Goal: Task Accomplishment & Management: Complete application form

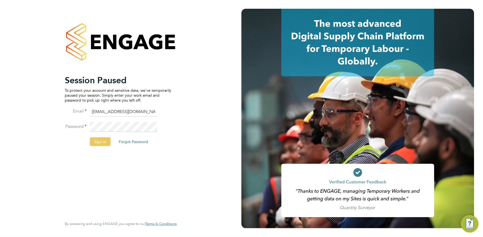
click at [99, 143] on button "Sign In" at bounding box center [100, 141] width 21 height 9
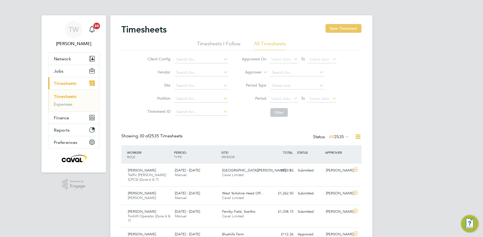
click at [332, 29] on button "New Timesheet" at bounding box center [344, 28] width 36 height 9
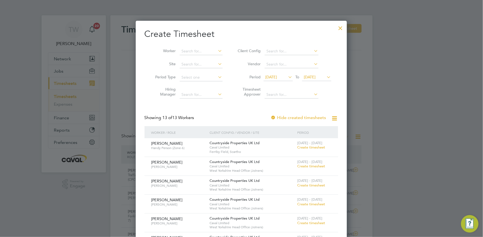
click at [297, 146] on div "18 - 24 Aug 2025 Create timesheet" at bounding box center [314, 145] width 37 height 15
click at [303, 146] on span "Create timesheet" at bounding box center [311, 147] width 28 height 5
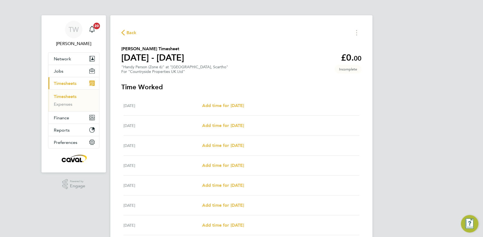
click at [383, 114] on div "TW Tim Wells Notifications 20 Applications: Network Team Members Businesses Sit…" at bounding box center [241, 142] width 483 height 284
click at [243, 107] on span "Add time for [DATE]" at bounding box center [223, 105] width 42 height 5
select select "30"
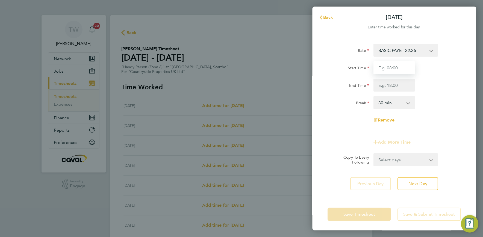
click at [386, 69] on input "Start Time" at bounding box center [395, 67] width 42 height 13
type input "07:30"
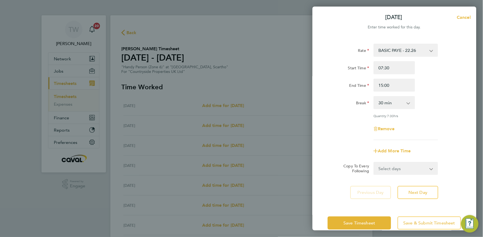
click at [339, 112] on div "Rate BASIC PAYE - 22.26 Start Time 07:30 End Time 15:00 Break 0 min 15 min 30 m…" at bounding box center [394, 92] width 133 height 96
click at [383, 85] on input "15:00" at bounding box center [395, 85] width 42 height 13
click at [340, 132] on div "Remove" at bounding box center [395, 128] width 138 height 13
click at [382, 85] on input "17:00" at bounding box center [395, 85] width 42 height 13
type input "18:00"
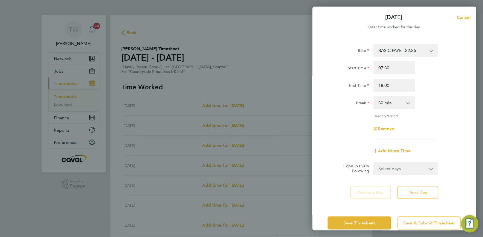
click at [344, 126] on div "Remove" at bounding box center [395, 128] width 138 height 13
click at [412, 195] on button "Next Day" at bounding box center [418, 192] width 41 height 13
select select "30"
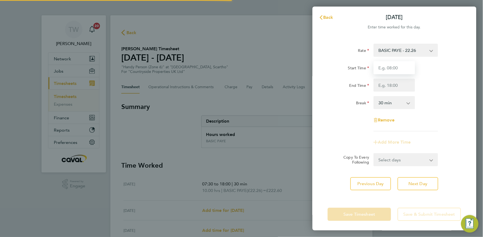
click at [391, 68] on input "Start Time" at bounding box center [395, 67] width 42 height 13
type input "07:30"
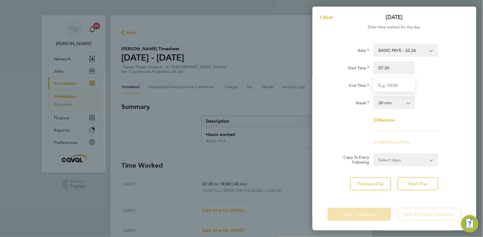
type input "18:00"
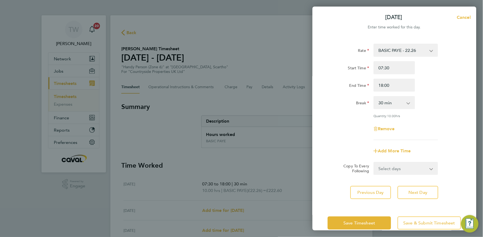
click at [333, 130] on div "Remove" at bounding box center [395, 128] width 138 height 13
click at [407, 190] on button "Next Day" at bounding box center [418, 192] width 41 height 13
select select "30"
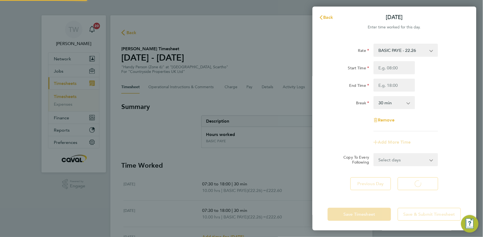
select select "30"
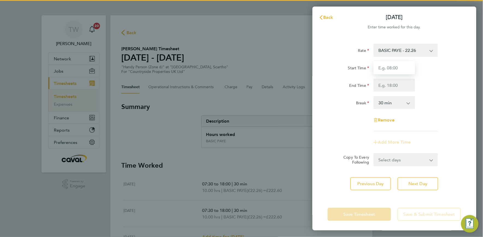
click at [399, 70] on input "Start Time" at bounding box center [395, 67] width 42 height 13
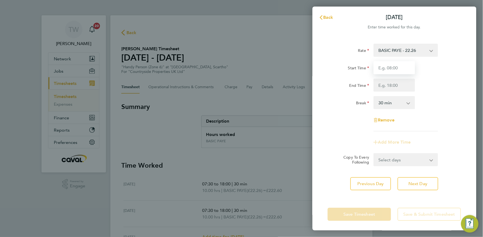
type input "07:30"
type input "18:00"
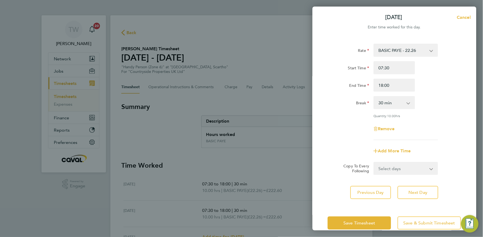
click at [347, 123] on div "Remove" at bounding box center [395, 128] width 138 height 13
click at [412, 190] on span "Next Day" at bounding box center [418, 192] width 19 height 5
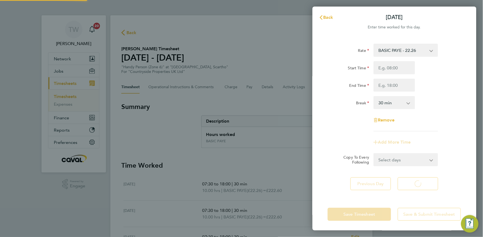
select select "30"
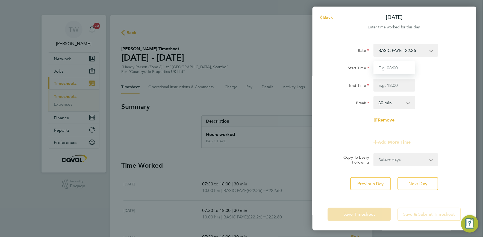
click at [400, 64] on input "Start Time" at bounding box center [395, 67] width 42 height 13
type input "07:30"
type input "18:00"
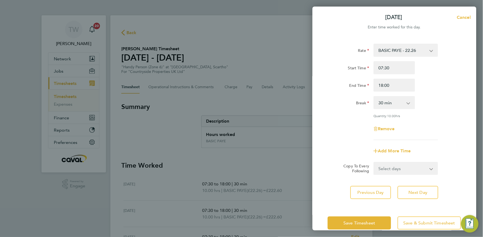
click at [332, 112] on div "Rate BASIC PAYE - 22.26 Start Time 07:30 End Time 18:00 Break 0 min 15 min 30 m…" at bounding box center [394, 92] width 133 height 96
click at [408, 191] on button "Next Day" at bounding box center [418, 192] width 41 height 13
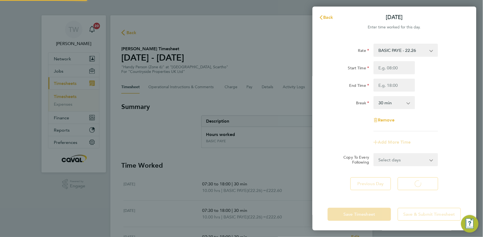
select select "30"
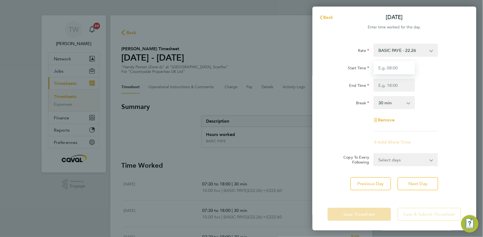
click at [403, 68] on input "Start Time" at bounding box center [395, 67] width 42 height 13
type input "07:30"
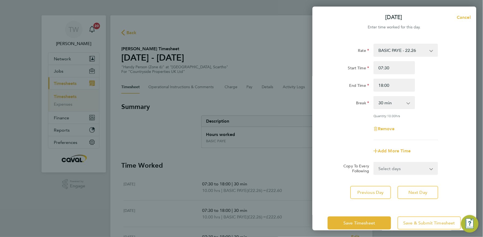
click at [350, 101] on div "Break" at bounding box center [349, 101] width 42 height 11
click at [383, 85] on input "18:00" at bounding box center [395, 85] width 42 height 13
click at [355, 118] on div "Rate BASIC PAYE - 22.26 Start Time 07:30 End Time 16:00 Break 0 min 15 min 30 m…" at bounding box center [394, 92] width 133 height 96
click at [384, 86] on input "16:00" at bounding box center [395, 85] width 42 height 13
type input "15:00"
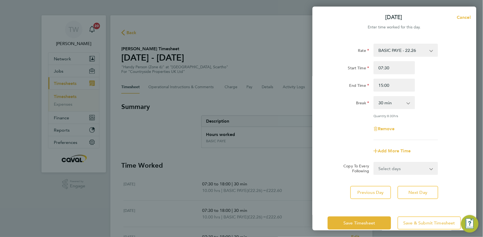
click at [353, 119] on div "Rate BASIC PAYE - 22.26 Start Time 07:30 End Time 15:00 Break 0 min 15 min 30 m…" at bounding box center [394, 92] width 133 height 96
click at [410, 190] on span "Next Day" at bounding box center [418, 192] width 19 height 5
select select "30"
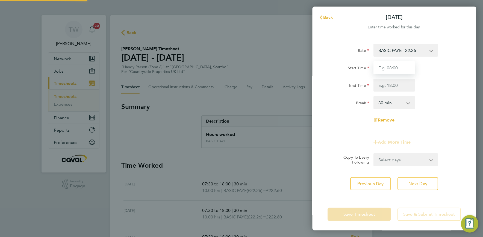
click at [395, 69] on input "Start Time" at bounding box center [395, 67] width 42 height 13
type input "07:30"
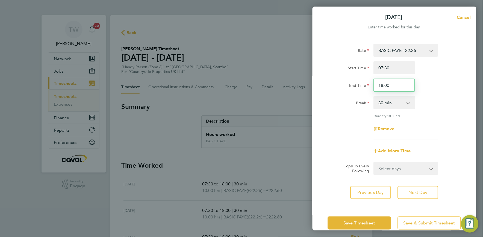
click at [383, 86] on input "18:00" at bounding box center [395, 85] width 42 height 13
type input "13:30"
click at [346, 137] on div "Rate BASIC PAYE - 22.26 Start Time 07:30 End Time 13:30 Break 0 min 15 min 30 m…" at bounding box center [394, 92] width 133 height 96
click at [390, 103] on select "0 min 15 min 30 min 45 min 60 min 75 min 90 min" at bounding box center [391, 103] width 34 height 12
select select "0"
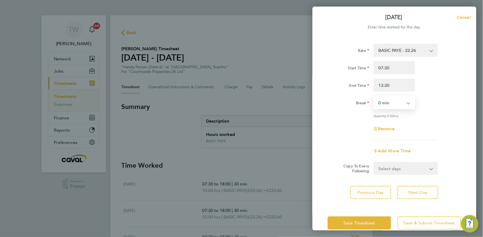
click at [374, 97] on select "0 min 15 min 30 min 45 min 60 min 75 min 90 min" at bounding box center [391, 103] width 34 height 12
click at [351, 143] on app-timesheet-line-form-group "Rate BASIC PAYE - 22.26 Start Time 07:30 End Time 13:30 Break 0 min 15 min 30 m…" at bounding box center [394, 101] width 133 height 114
click at [359, 222] on span "Save Timesheet" at bounding box center [360, 222] width 32 height 5
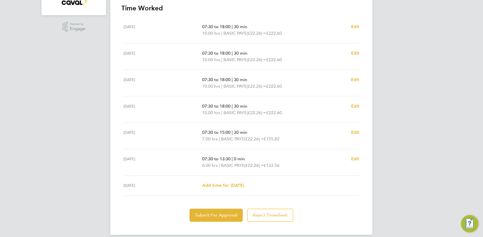
scroll to position [163, 0]
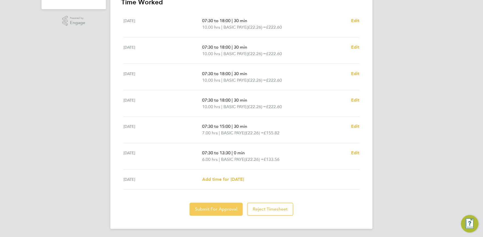
click at [225, 210] on span "Submit For Approval" at bounding box center [216, 209] width 42 height 5
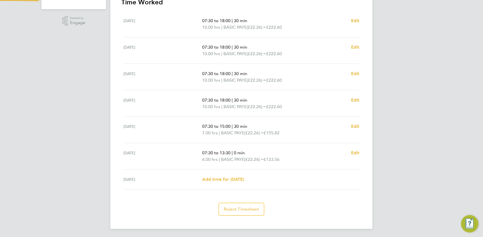
scroll to position [163, 0]
click at [64, 170] on div "TW Tim Wells Notifications 20 Applications: Network Team Members Businesses Sit…" at bounding box center [241, 37] width 483 height 401
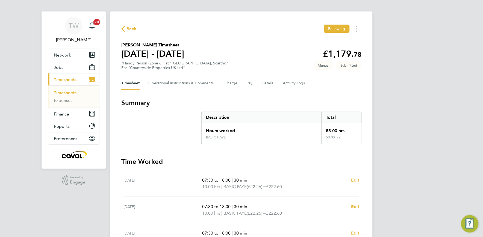
scroll to position [0, 0]
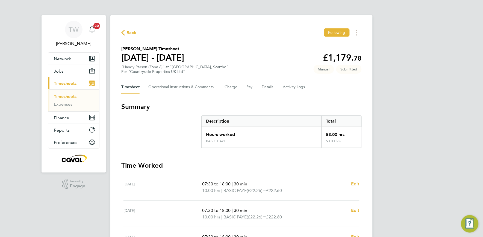
click at [65, 96] on link "Timesheets" at bounding box center [65, 96] width 23 height 5
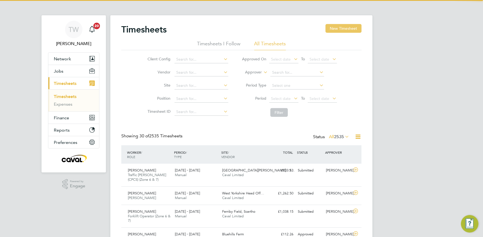
scroll to position [18, 48]
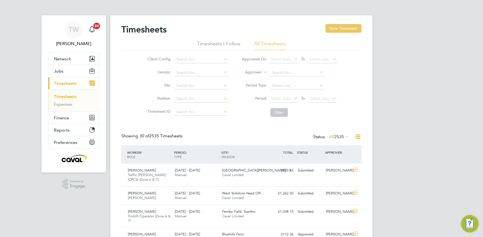
click at [340, 28] on button "New Timesheet" at bounding box center [344, 28] width 36 height 9
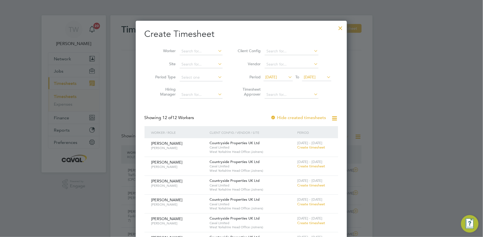
click at [312, 76] on span "19 Aug 2025" at bounding box center [310, 77] width 12 height 5
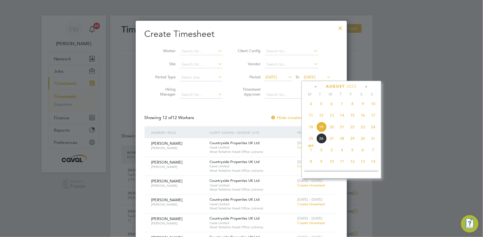
click at [371, 131] on span "24" at bounding box center [373, 127] width 10 height 10
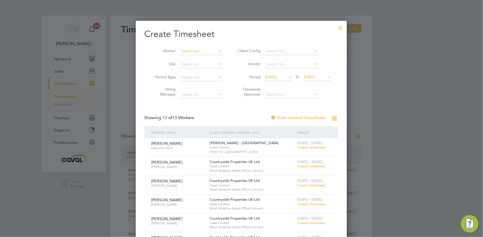
click at [201, 51] on input at bounding box center [201, 52] width 43 height 8
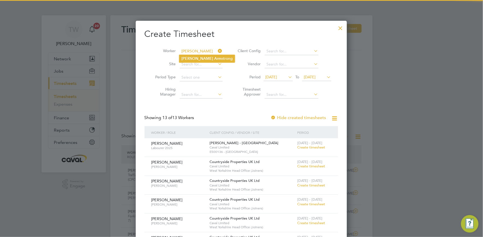
click at [199, 58] on li "Paul Arm strong" at bounding box center [207, 58] width 56 height 7
type input "[PERSON_NAME]"
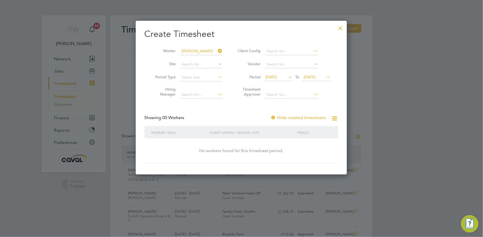
click at [276, 117] on div at bounding box center [273, 117] width 5 height 5
click at [341, 26] on div at bounding box center [341, 27] width 10 height 10
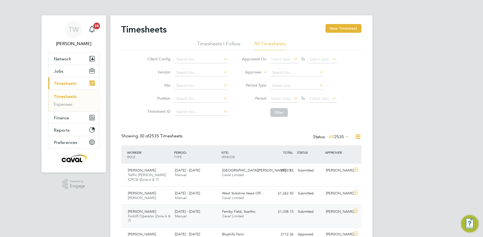
click at [154, 213] on div "Paul Armstrong Forklift Operator (Zone 6 & 7) 18 - 24 Aug 2025" at bounding box center [149, 216] width 47 height 18
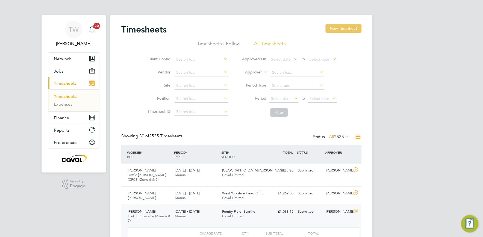
click at [333, 29] on button "New Timesheet" at bounding box center [344, 28] width 36 height 9
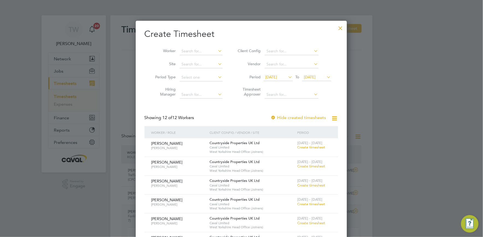
click at [316, 78] on span "19 Aug 2025" at bounding box center [310, 77] width 12 height 5
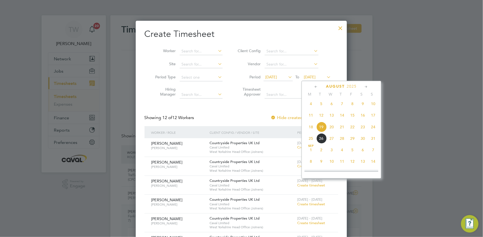
click at [373, 129] on span "24" at bounding box center [373, 127] width 10 height 10
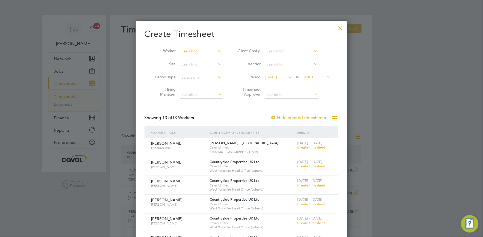
click at [200, 51] on input at bounding box center [201, 52] width 43 height 8
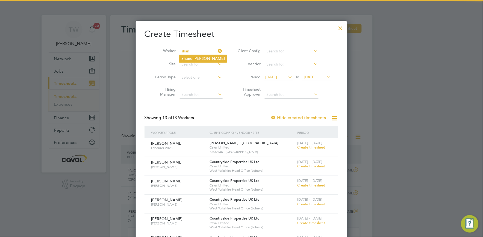
click at [201, 56] on li "Shan e Dunn" at bounding box center [203, 58] width 48 height 7
type input "[PERSON_NAME]"
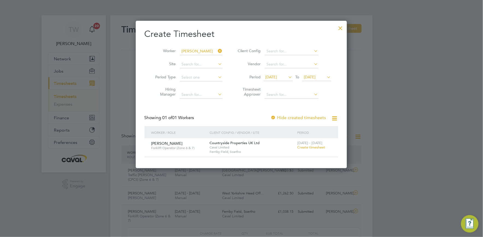
click at [309, 146] on span "Create timesheet" at bounding box center [311, 147] width 28 height 5
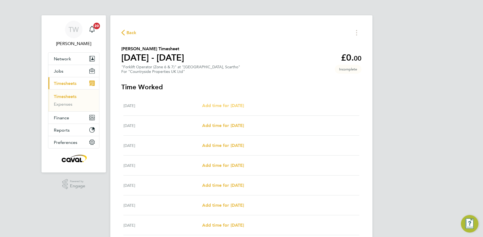
click at [236, 105] on span "Add time for Mon 18 Aug" at bounding box center [223, 105] width 42 height 5
select select "30"
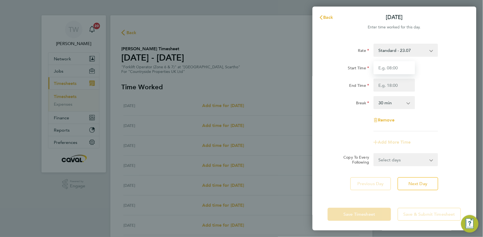
click at [394, 69] on input "Start Time" at bounding box center [395, 67] width 42 height 13
type input "07:30"
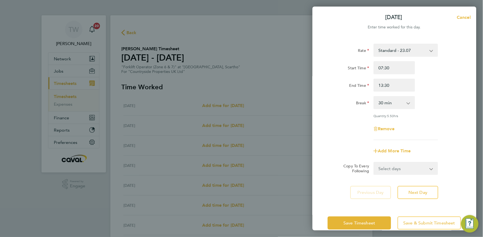
click at [332, 116] on div "Quantity: 5.50 hrs" at bounding box center [395, 116] width 138 height 4
click at [383, 87] on input "13:30" at bounding box center [395, 85] width 42 height 13
click at [332, 148] on div "Add More Time" at bounding box center [395, 150] width 138 height 13
click at [383, 85] on input "16:30" at bounding box center [395, 85] width 42 height 13
type input "17:00"
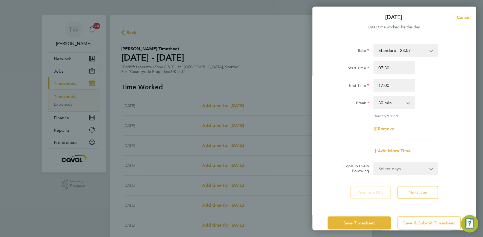
click at [340, 132] on div "Remove" at bounding box center [395, 128] width 138 height 13
click at [406, 192] on button "Next Day" at bounding box center [418, 192] width 41 height 13
select select "30"
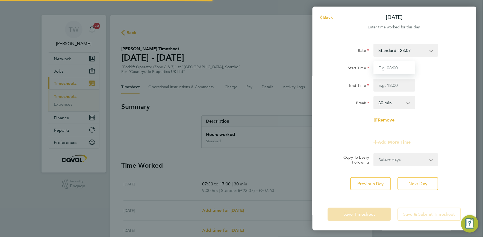
click at [393, 68] on input "Start Time" at bounding box center [395, 67] width 42 height 13
type input "07:30"
type input "17:00"
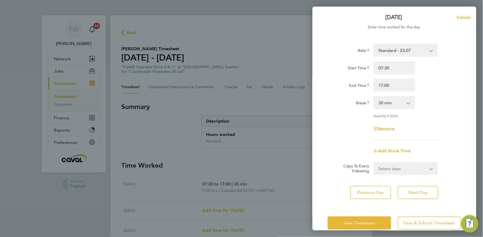
click at [326, 138] on div "Rate Standard - 23.07 Start Time 07:30 End Time 17:00 Break 0 min 15 min 30 min…" at bounding box center [394, 121] width 164 height 169
click at [412, 191] on span "Next Day" at bounding box center [418, 192] width 19 height 5
select select "30"
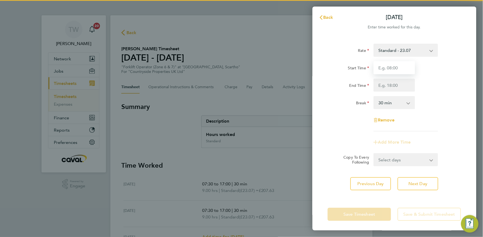
click at [399, 71] on input "Start Time" at bounding box center [395, 67] width 42 height 13
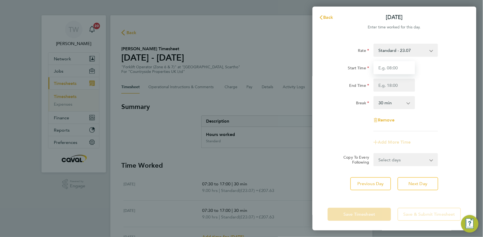
type input "07:30"
type input "17:00"
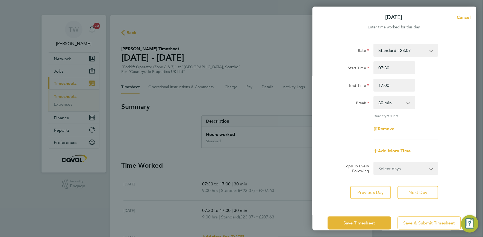
click at [348, 120] on div "Rate Standard - 23.07 Start Time 07:30 End Time 17:00 Break 0 min 15 min 30 min…" at bounding box center [394, 92] width 133 height 96
click at [406, 187] on button "Next Day" at bounding box center [418, 192] width 41 height 13
select select "30"
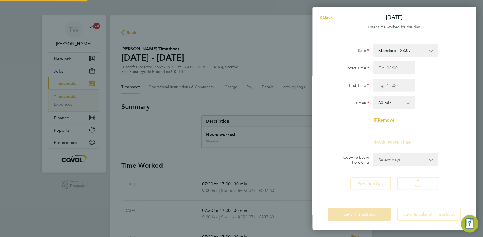
select select "30"
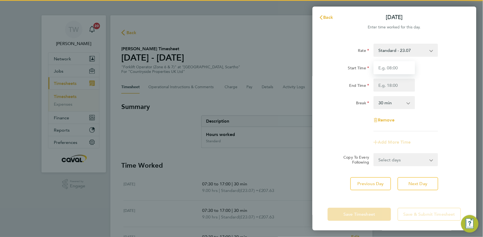
click at [401, 69] on input "Start Time" at bounding box center [395, 67] width 42 height 13
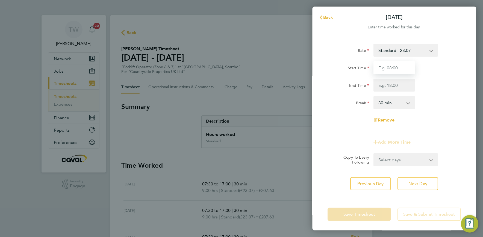
type input "07:30"
type input "17:00"
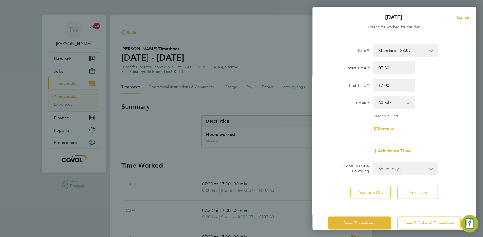
click at [326, 138] on div "Rate Standard - 23.07 Start Time 07:30 End Time 17:00 Break 0 min 15 min 30 min…" at bounding box center [394, 121] width 164 height 169
click at [409, 193] on span "Next Day" at bounding box center [418, 192] width 19 height 5
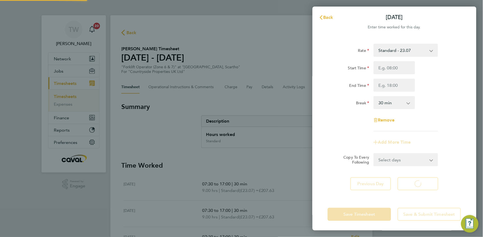
select select "30"
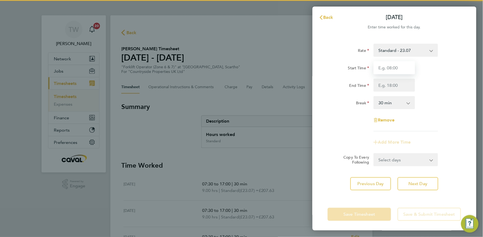
click at [402, 70] on input "Start Time" at bounding box center [395, 67] width 42 height 13
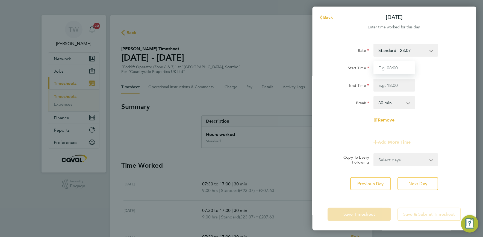
type input "07:30"
type input "17:00"
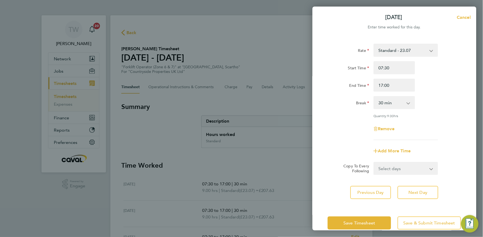
click at [340, 128] on div "Remove" at bounding box center [395, 128] width 138 height 13
click at [371, 222] on span "Save Timesheet" at bounding box center [360, 222] width 32 height 5
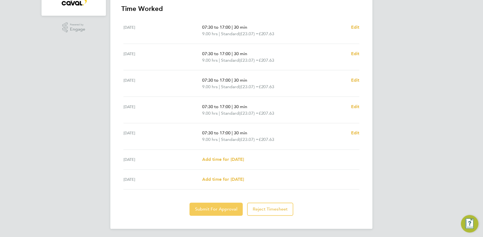
click at [231, 203] on button "Submit For Approval" at bounding box center [216, 209] width 53 height 13
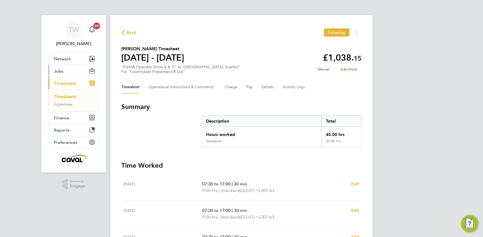
click at [67, 73] on button "Jobs" at bounding box center [73, 71] width 51 height 12
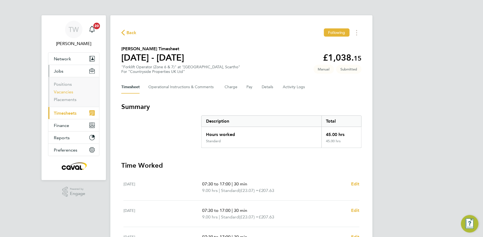
click at [70, 91] on link "Vacancies" at bounding box center [63, 91] width 19 height 5
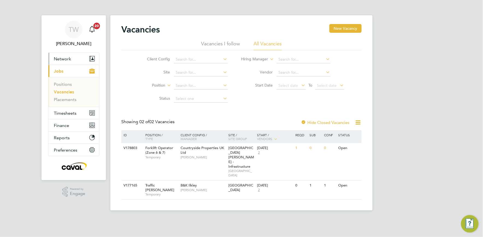
click at [74, 57] on button "Network" at bounding box center [73, 59] width 51 height 12
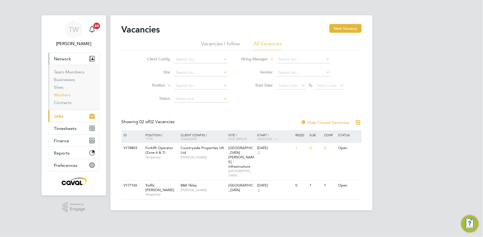
click at [61, 95] on link "Workers" at bounding box center [62, 94] width 17 height 5
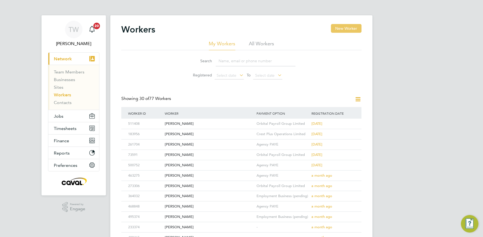
click at [340, 28] on button "New Worker" at bounding box center [346, 28] width 31 height 9
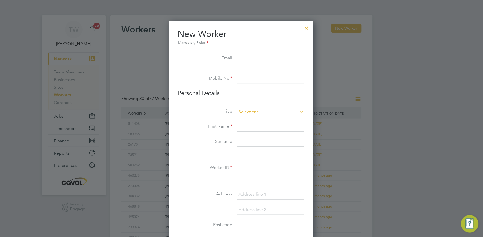
scroll to position [464, 145]
click at [280, 56] on input at bounding box center [270, 59] width 67 height 10
click at [261, 78] on input at bounding box center [270, 79] width 67 height 10
drag, startPoint x: 261, startPoint y: 61, endPoint x: 228, endPoint y: 61, distance: 32.8
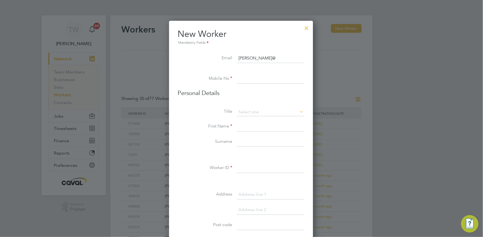
click at [228, 61] on li "Email shaun@" at bounding box center [241, 61] width 126 height 15
paste input "abson90@gmail.com"
type input "sabson90@gmail.co.uk"
click at [238, 82] on input at bounding box center [270, 79] width 67 height 10
paste input "7748 549829"
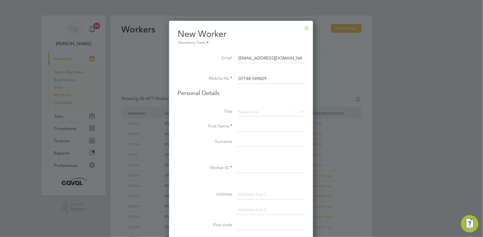
type input "07748 549829"
click at [299, 109] on icon at bounding box center [299, 112] width 0 height 8
click at [298, 111] on input at bounding box center [270, 112] width 67 height 8
click at [270, 120] on li "Mr" at bounding box center [271, 119] width 68 height 7
type input "Mr"
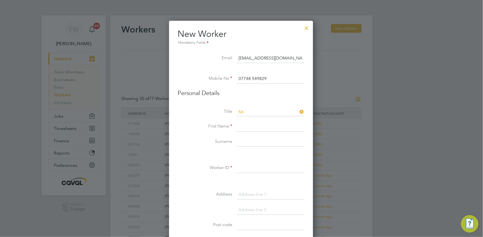
click at [253, 124] on input at bounding box center [270, 127] width 67 height 10
type input "Shaun"
type input "Abson"
click at [178, 123] on label "First Name" at bounding box center [205, 126] width 55 height 6
click at [252, 165] on input at bounding box center [270, 168] width 67 height 10
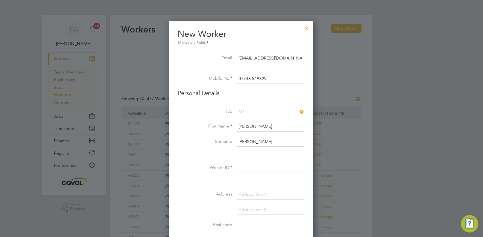
paste input "215493"
type input "215493"
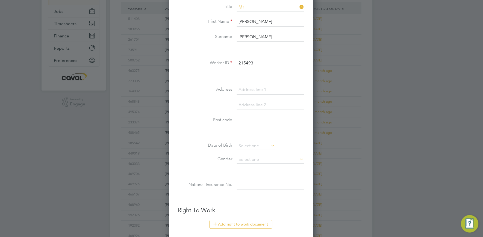
scroll to position [109, 0]
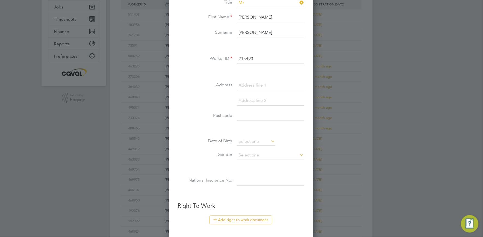
click at [269, 85] on input at bounding box center [270, 86] width 67 height 10
type input "14 Cliff Terrace"
type input "Hornsea"
type input "HU18 1JA"
type input "JT 58 67 28 A"
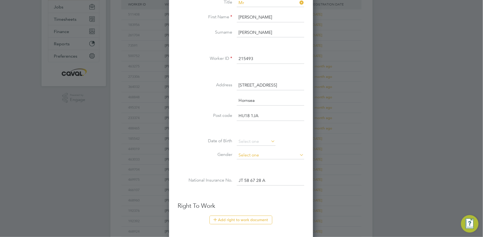
scroll to position [480, 145]
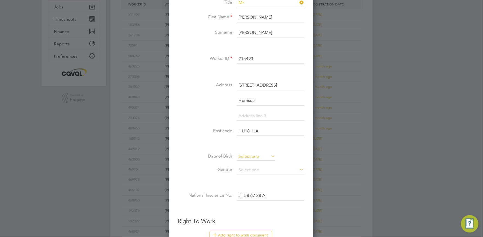
click at [243, 158] on input at bounding box center [256, 157] width 39 height 8
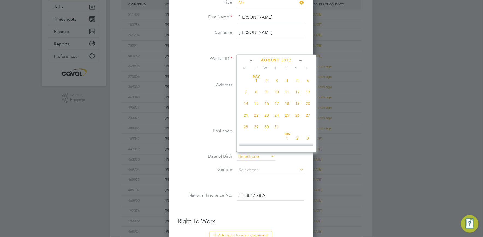
scroll to position [199, 0]
click at [288, 62] on div "August 2012" at bounding box center [276, 60] width 74 height 5
click at [287, 60] on span "2012" at bounding box center [287, 60] width 10 height 5
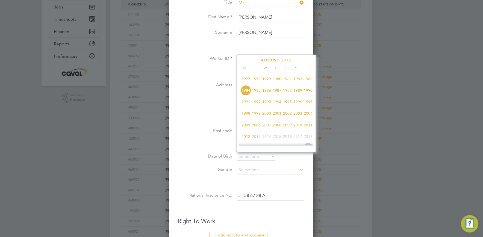
scroll to position [105, 0]
click at [245, 104] on span "1984" at bounding box center [246, 102] width 10 height 10
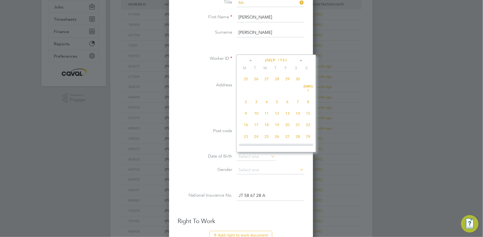
click at [251, 62] on icon at bounding box center [251, 61] width 5 height 6
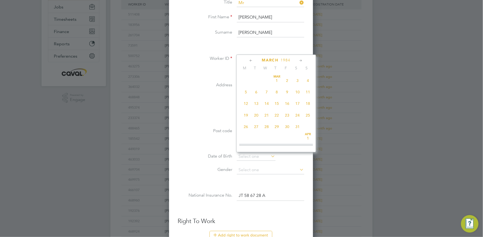
click at [251, 62] on icon at bounding box center [251, 61] width 5 height 6
click at [299, 80] on span "4" at bounding box center [298, 80] width 10 height 10
type input "04 Feb 1984"
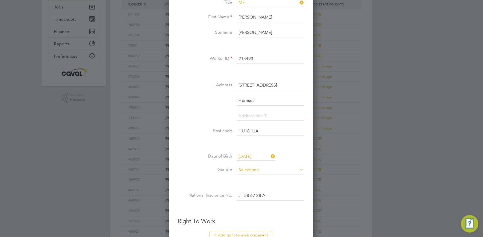
click at [250, 170] on input at bounding box center [270, 170] width 67 height 8
click at [244, 177] on li "Male" at bounding box center [271, 177] width 68 height 7
type input "Male"
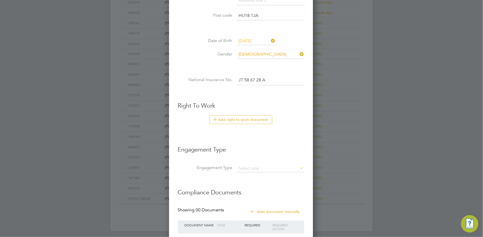
scroll to position [231, 0]
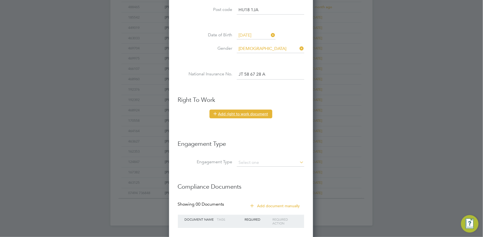
click at [260, 111] on button "Add right to work document" at bounding box center [240, 114] width 63 height 9
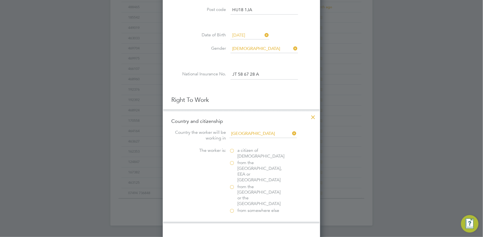
click at [234, 151] on label "a citizen of United Kingdom" at bounding box center [256, 153] width 55 height 11
click at [0, 0] on input "a citizen of United Kingdom" at bounding box center [0, 0] width 0 height 0
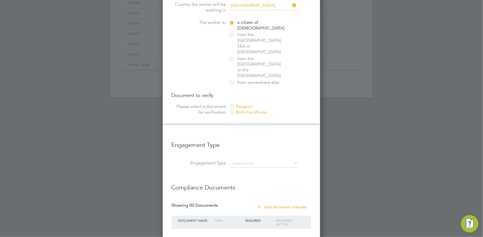
scroll to position [375, 0]
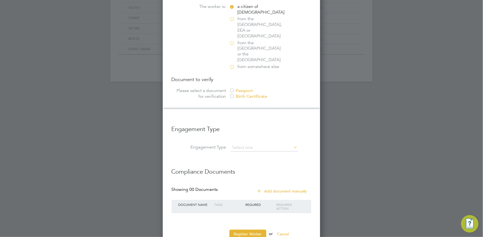
click at [244, 88] on div "Passport" at bounding box center [270, 91] width 82 height 6
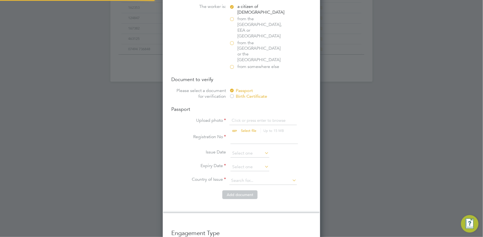
scroll to position [7, 67]
click at [248, 106] on div "Passport Upload photo Click or press enter to browse Select file Up to 15 MB Dr…" at bounding box center [242, 148] width 140 height 84
click at [249, 118] on input "file" at bounding box center [254, 126] width 86 height 16
type input "C:\fakepath\Shaun Abson PP.JPG"
click at [252, 134] on input at bounding box center [264, 139] width 67 height 10
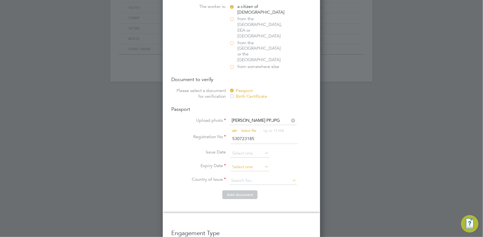
type input "530723185"
click at [262, 163] on input at bounding box center [250, 167] width 39 height 8
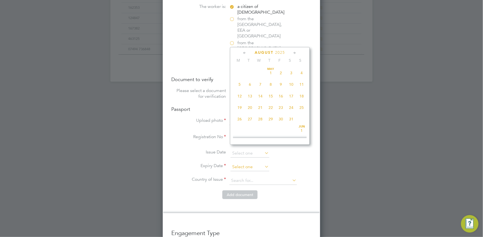
scroll to position [211, 0]
click at [245, 54] on icon at bounding box center [244, 53] width 5 height 6
click at [300, 83] on span "8" at bounding box center [302, 83] width 10 height 10
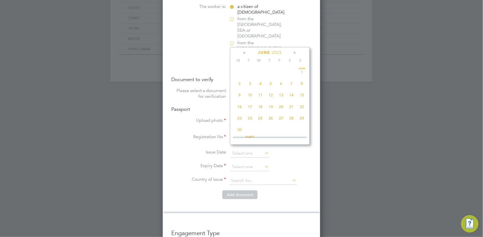
type input "08 Jun 2025"
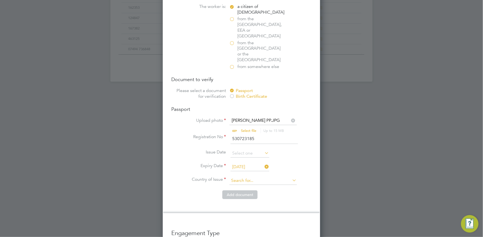
click at [244, 177] on input at bounding box center [262, 181] width 67 height 8
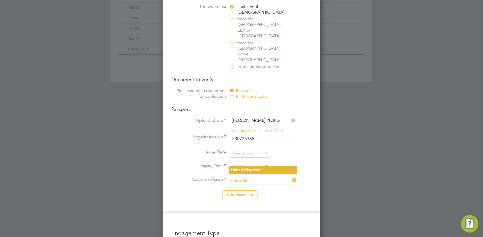
click at [253, 169] on li "United K ingdom" at bounding box center [263, 169] width 68 height 7
type input "United Kingdom"
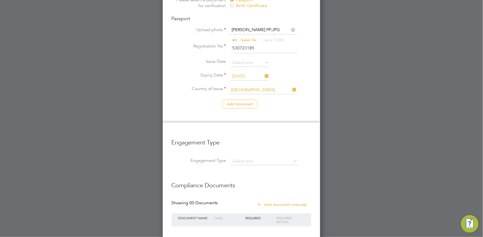
scroll to position [478, 0]
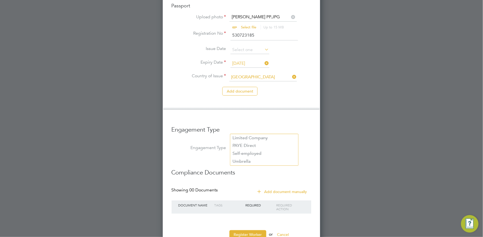
click at [251, 145] on input at bounding box center [264, 149] width 67 height 8
click at [245, 159] on li "Umbrella" at bounding box center [264, 162] width 68 height 8
type input "Umbrella"
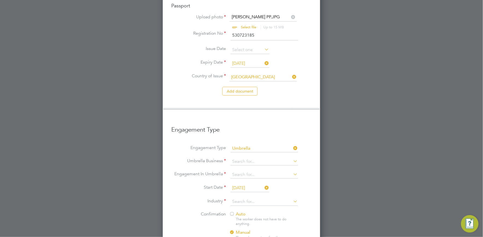
scroll to position [795, 158]
click at [245, 158] on input at bounding box center [264, 162] width 67 height 8
click at [237, 161] on li "Sa pphire DNP Limited" at bounding box center [264, 159] width 68 height 8
type input "Sapphire DNP Limited"
click at [246, 171] on input at bounding box center [264, 175] width 67 height 8
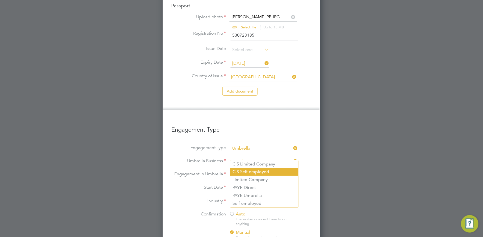
click at [271, 173] on li "CIS Self-employed" at bounding box center [264, 172] width 68 height 8
type input "CIS Self-employed"
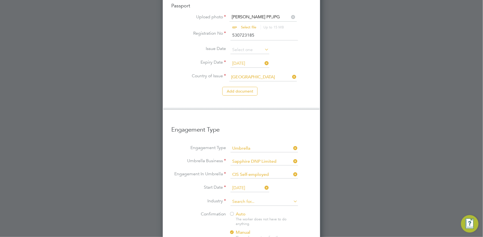
click at [246, 198] on input at bounding box center [264, 202] width 67 height 8
click at [246, 189] on li "Con struction" at bounding box center [264, 190] width 68 height 7
type input "Construction"
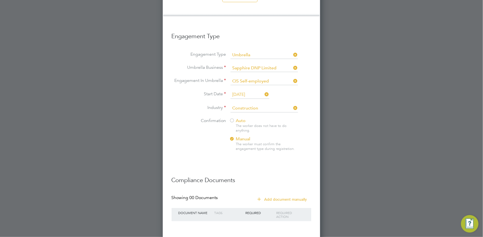
scroll to position [579, 0]
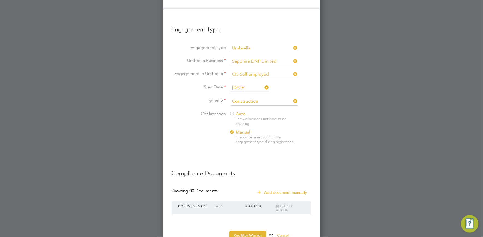
click at [231, 111] on div at bounding box center [231, 113] width 5 height 5
click at [279, 188] on button "Add document manually" at bounding box center [283, 192] width 58 height 9
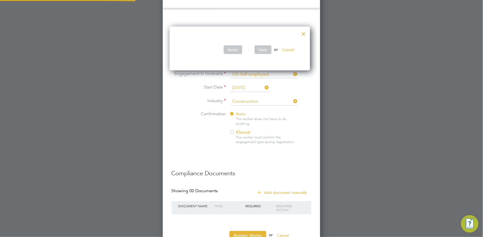
scroll to position [44, 143]
click at [306, 34] on div at bounding box center [304, 33] width 10 height 10
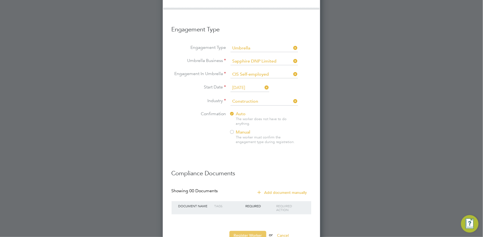
click at [247, 231] on button "Register Worker" at bounding box center [247, 235] width 37 height 9
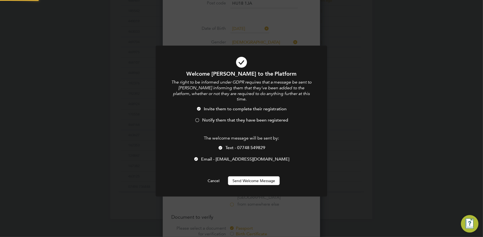
scroll to position [0, 0]
click at [220, 146] on div at bounding box center [220, 148] width 5 height 5
click at [221, 117] on span "Notify them that they have been registered" at bounding box center [245, 119] width 86 height 5
click at [249, 176] on button "Send Welcome Message" at bounding box center [254, 180] width 52 height 9
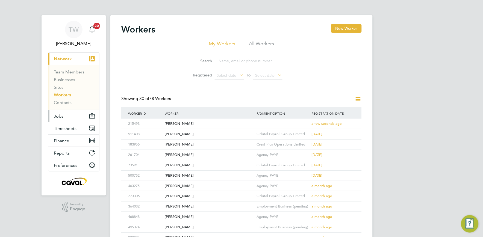
click at [64, 114] on button "Jobs" at bounding box center [73, 116] width 51 height 12
click at [58, 116] on span "Jobs" at bounding box center [59, 116] width 10 height 5
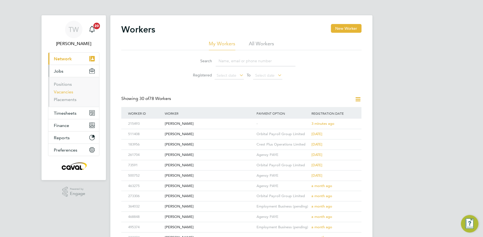
click at [66, 93] on link "Vacancies" at bounding box center [63, 91] width 19 height 5
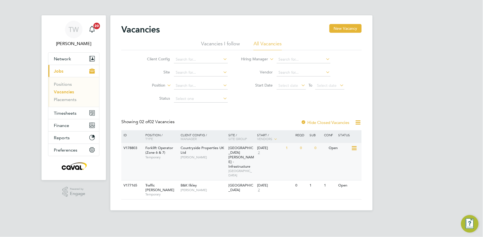
click at [278, 154] on div "18 Aug 2025 2" at bounding box center [270, 150] width 29 height 15
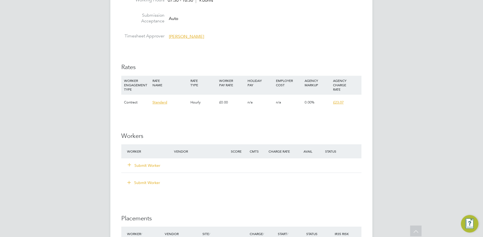
scroll to position [315, 0]
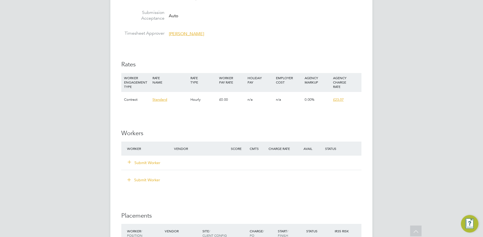
click at [156, 164] on button "Submit Worker" at bounding box center [144, 162] width 33 height 5
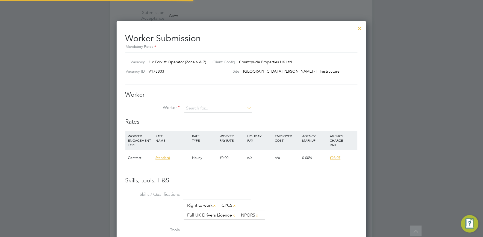
scroll to position [340, 250]
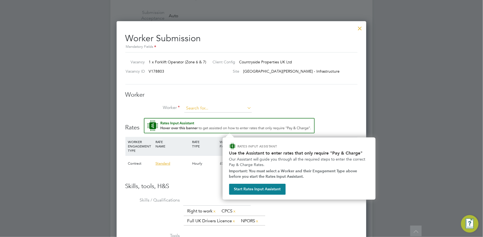
click at [199, 105] on input at bounding box center [217, 108] width 67 height 8
click at [217, 116] on li "Sh a un Abson (215493)" at bounding box center [218, 115] width 68 height 7
type input "Shaun Abson (215493)"
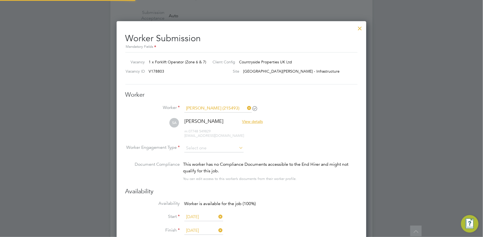
scroll to position [3, 3]
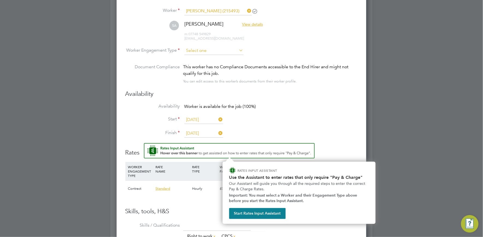
click at [229, 49] on input at bounding box center [213, 51] width 59 height 8
click at [216, 58] on li "Contract" at bounding box center [214, 58] width 60 height 7
type input "Contract"
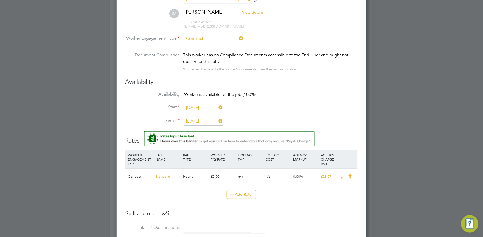
click at [334, 102] on li "Availability Worker is available for the job (100%)" at bounding box center [241, 98] width 232 height 12
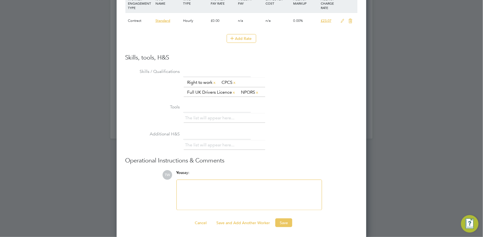
click at [282, 223] on button "Save" at bounding box center [283, 223] width 17 height 9
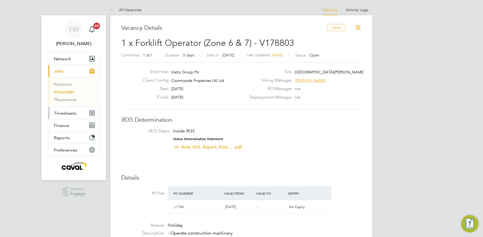
click at [63, 110] on button "Timesheets" at bounding box center [73, 113] width 51 height 12
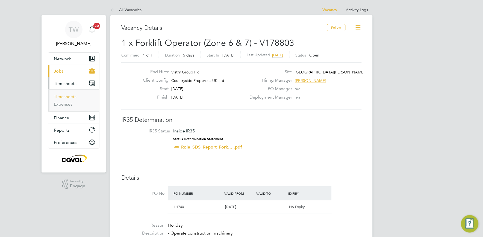
click at [66, 95] on link "Timesheets" at bounding box center [65, 96] width 23 height 5
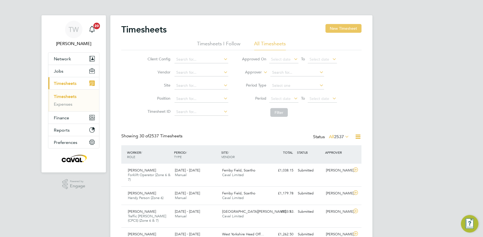
click at [347, 26] on button "New Timesheet" at bounding box center [344, 28] width 36 height 9
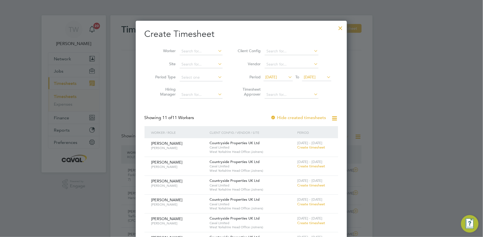
click at [316, 77] on span "19 Aug 2025" at bounding box center [310, 77] width 12 height 5
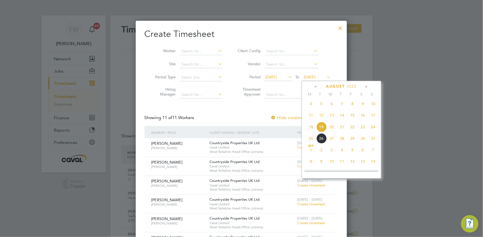
click at [373, 128] on span "24" at bounding box center [373, 127] width 10 height 10
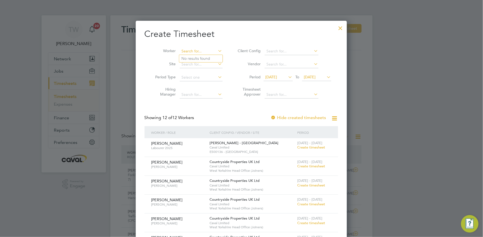
click at [181, 51] on input at bounding box center [201, 52] width 43 height 8
click at [191, 65] on li "Bri an Martin" at bounding box center [202, 66] width 47 height 7
type input "[PERSON_NAME]"
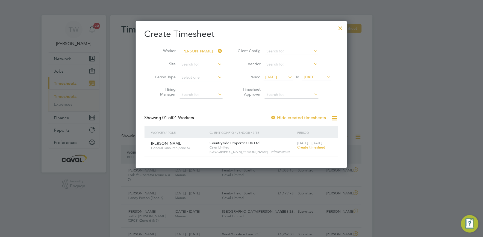
click at [310, 146] on span "Create timesheet" at bounding box center [311, 147] width 28 height 5
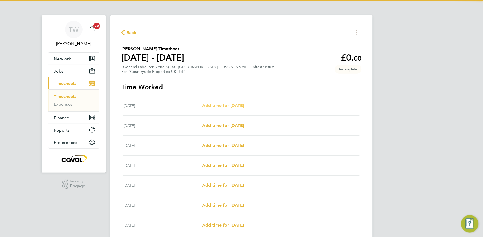
click at [234, 105] on span "Add time for Mon 18 Aug" at bounding box center [223, 105] width 42 height 5
select select "30"
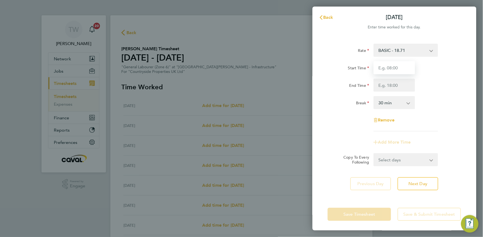
click at [394, 70] on input "Start Time" at bounding box center [395, 67] width 42 height 13
type input "07:00"
click at [430, 74] on div "Start Time 07:00 End Time" at bounding box center [395, 76] width 138 height 31
click at [400, 84] on input "End Time" at bounding box center [395, 85] width 42 height 13
type input "16:30"
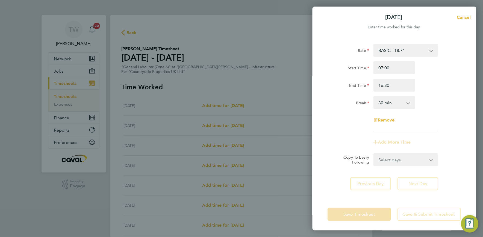
click at [429, 90] on div "End Time 16:30" at bounding box center [395, 85] width 138 height 13
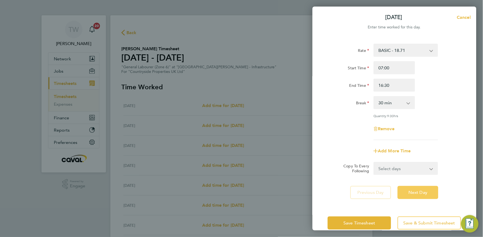
click at [408, 195] on button "Next Day" at bounding box center [418, 192] width 41 height 13
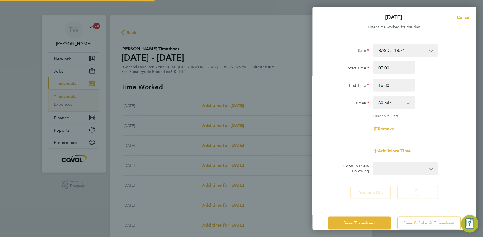
select select "30"
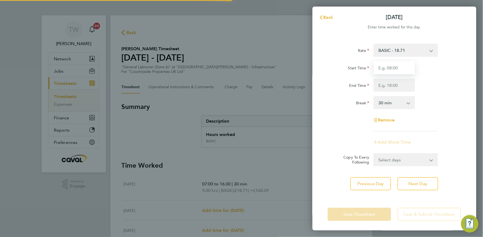
click at [405, 67] on input "Start Time" at bounding box center [395, 67] width 42 height 13
type input "07:00"
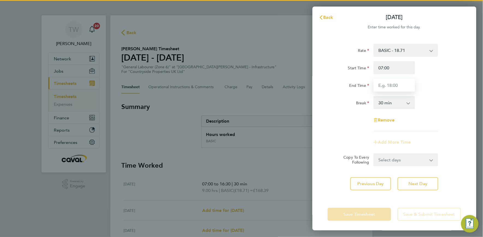
type input "16:30"
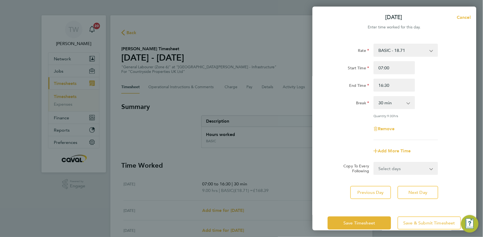
click at [420, 86] on div "End Time 16:30" at bounding box center [395, 85] width 138 height 13
click at [411, 185] on div "Rate BASIC - 18.71 Start Time 07:00 End Time 16:30 Break 0 min 15 min 30 min 45…" at bounding box center [394, 121] width 164 height 169
click at [419, 190] on span "Next Day" at bounding box center [418, 192] width 19 height 5
select select "30"
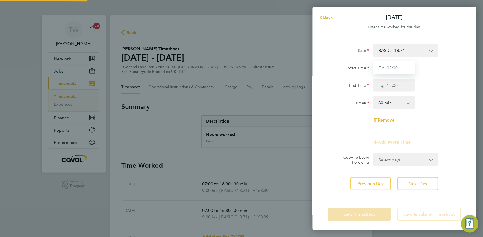
click at [398, 67] on input "Start Time" at bounding box center [395, 67] width 42 height 13
type input "07:00"
type input "16:30"
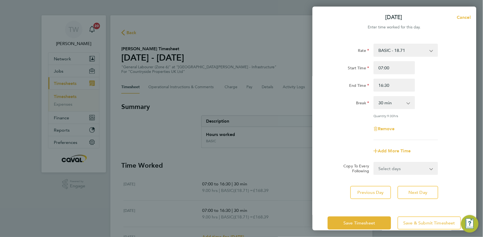
click at [430, 131] on div "Remove" at bounding box center [395, 128] width 138 height 13
click at [418, 186] on button "Next Day" at bounding box center [418, 192] width 41 height 13
select select "30"
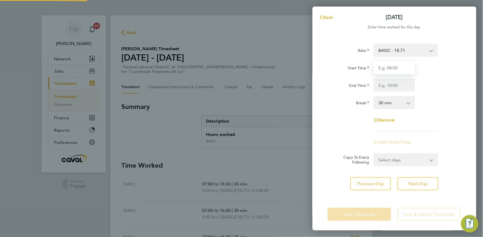
click at [405, 64] on input "Start Time" at bounding box center [395, 67] width 42 height 13
type input "07:00"
type input "16:30"
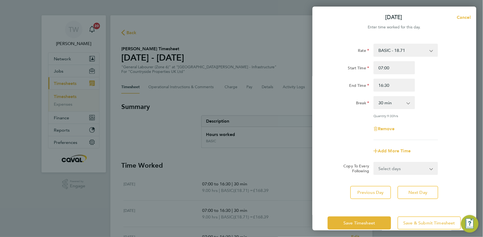
click at [426, 104] on div "Break 0 min 15 min 30 min 45 min 60 min 75 min 90 min" at bounding box center [395, 102] width 138 height 13
click at [420, 192] on span "Next Day" at bounding box center [418, 192] width 19 height 5
select select "30"
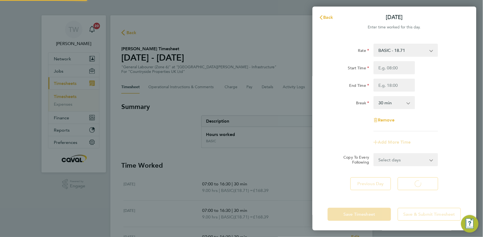
select select "30"
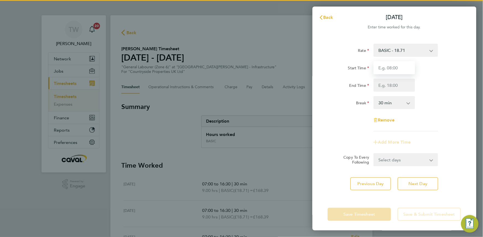
click at [399, 72] on input "Start Time" at bounding box center [395, 67] width 42 height 13
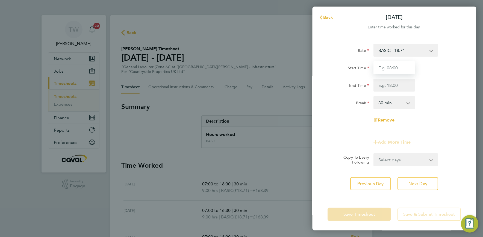
type input "07:00"
type input "16:30"
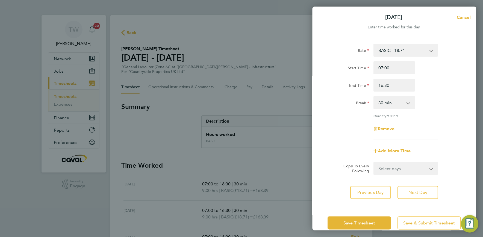
click at [440, 111] on div "Rate BASIC - 18.71 Start Time 07:00 End Time 16:30 Break 0 min 15 min 30 min 45…" at bounding box center [394, 92] width 133 height 96
click at [358, 222] on span "Save Timesheet" at bounding box center [360, 222] width 32 height 5
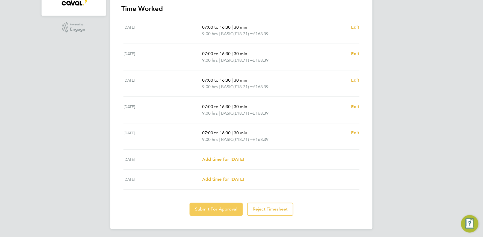
click at [231, 208] on span "Submit For Approval" at bounding box center [216, 209] width 42 height 5
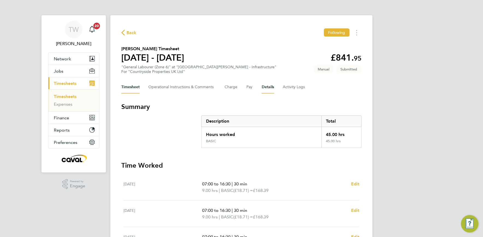
click at [269, 85] on button "Details" at bounding box center [268, 87] width 13 height 13
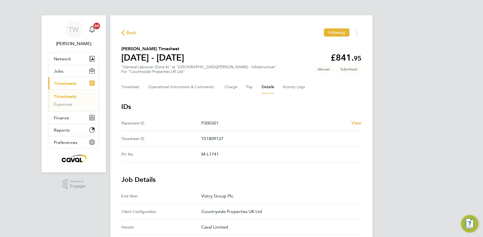
click at [64, 96] on link "Timesheets" at bounding box center [65, 96] width 23 height 5
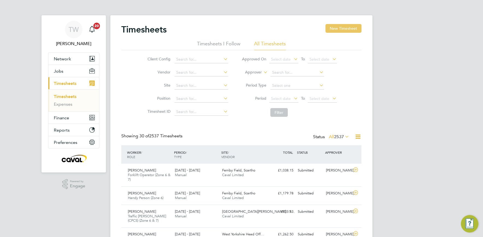
click at [343, 29] on button "New Timesheet" at bounding box center [344, 28] width 36 height 9
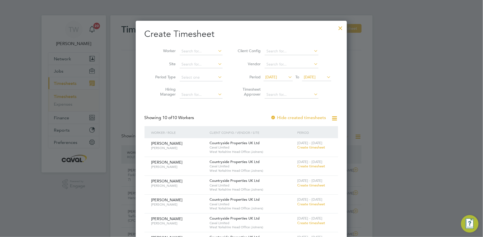
click at [311, 76] on span "19 Aug 2025" at bounding box center [310, 77] width 12 height 5
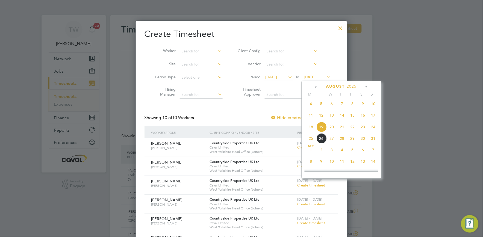
click at [343, 27] on div at bounding box center [341, 27] width 10 height 10
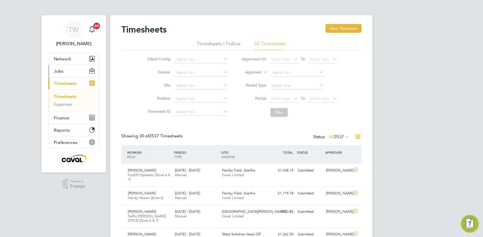
click at [73, 72] on button "Jobs" at bounding box center [73, 71] width 51 height 12
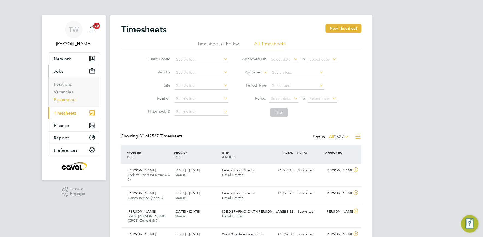
click at [65, 98] on link "Placements" at bounding box center [65, 99] width 23 height 5
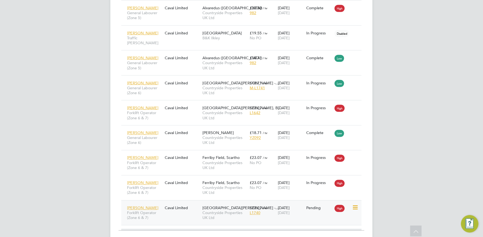
click at [355, 205] on icon at bounding box center [354, 208] width 5 height 7
click at [327, 213] on li "Start" at bounding box center [338, 213] width 39 height 8
type input "Paul Townend"
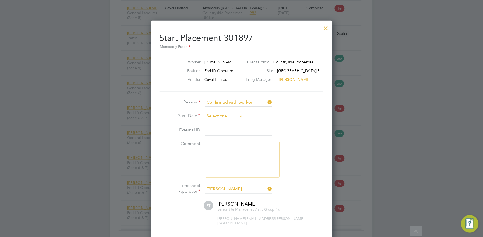
click at [227, 116] on input at bounding box center [224, 116] width 39 height 8
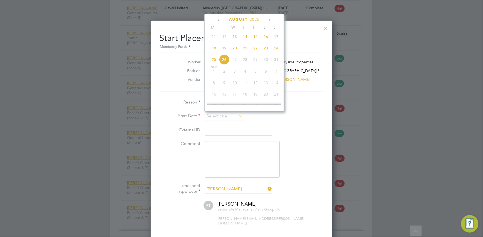
click at [215, 49] on span "18" at bounding box center [214, 48] width 10 height 10
type input "18 Aug 2025"
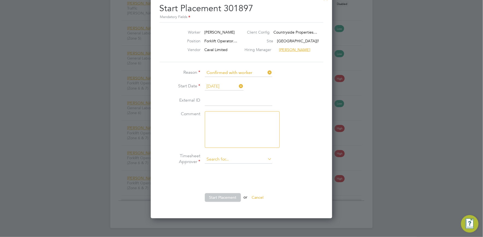
click at [215, 155] on ul "Reason Confirmed with worker Start Date 18 Aug 2025 External ID Comment Timeshe…" at bounding box center [242, 138] width 164 height 139
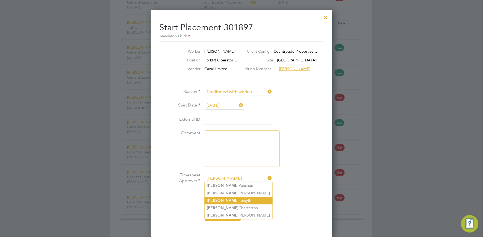
click at [234, 202] on li "Emma Forsyth" at bounding box center [239, 200] width 68 height 7
type input "[PERSON_NAME]"
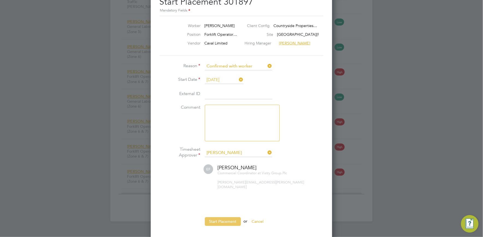
click at [222, 219] on button "Start Placement" at bounding box center [223, 221] width 36 height 9
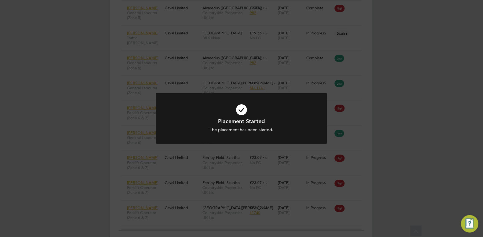
click at [409, 95] on div "Placement Started The placement has been started. Cancel Okay" at bounding box center [241, 118] width 483 height 237
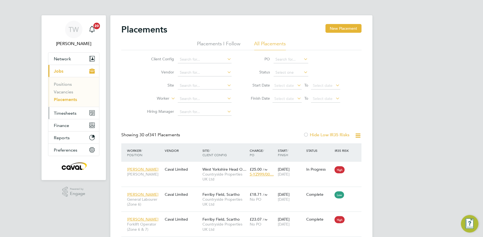
click at [64, 111] on span "Timesheets" at bounding box center [65, 113] width 23 height 5
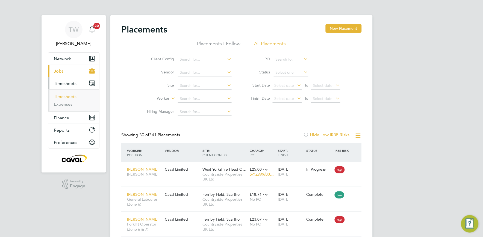
click at [70, 97] on link "Timesheets" at bounding box center [65, 96] width 23 height 5
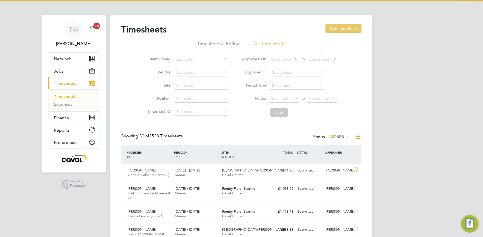
click at [345, 29] on button "New Timesheet" at bounding box center [344, 28] width 36 height 9
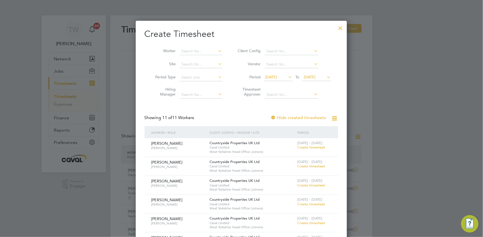
click at [314, 76] on span "19 Aug 2025" at bounding box center [310, 77] width 12 height 5
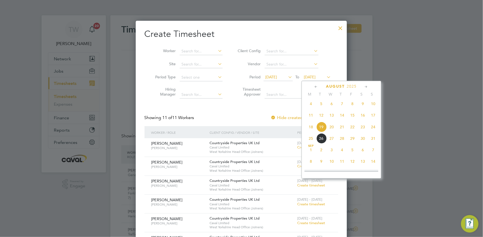
click at [373, 131] on span "24" at bounding box center [373, 127] width 10 height 10
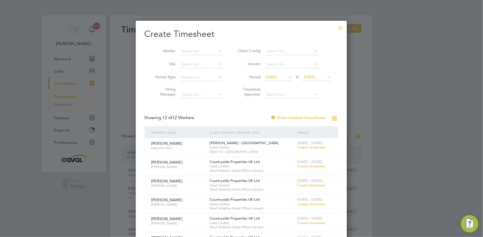
click at [205, 47] on li "Worker" at bounding box center [186, 51] width 85 height 13
click at [203, 50] on input at bounding box center [201, 52] width 43 height 8
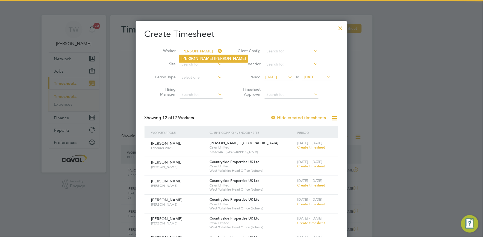
click at [214, 61] on b "Abson" at bounding box center [230, 58] width 32 height 5
type input "[PERSON_NAME]"
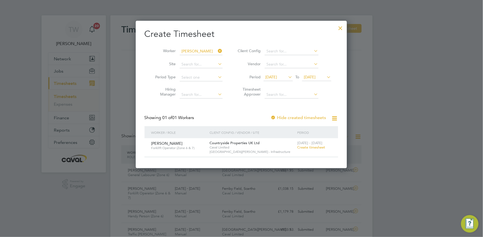
click at [310, 149] on span "Create timesheet" at bounding box center [311, 147] width 28 height 5
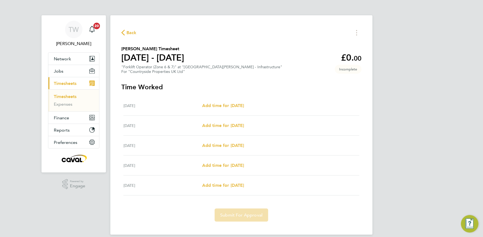
click at [233, 109] on div "Mon 18 Aug Add time for Mon 18 Aug Add time for Mon 18 Aug" at bounding box center [241, 106] width 236 height 20
click at [241, 107] on span "Add time for Mon 18 Aug" at bounding box center [223, 105] width 42 height 5
select select "30"
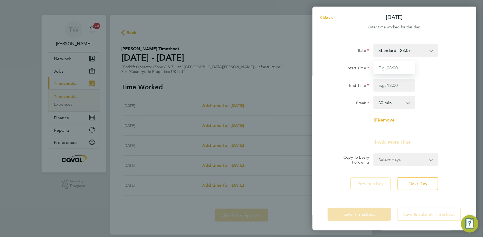
click at [402, 69] on input "Start Time" at bounding box center [395, 67] width 42 height 13
type input "07:00"
type input "16:30"
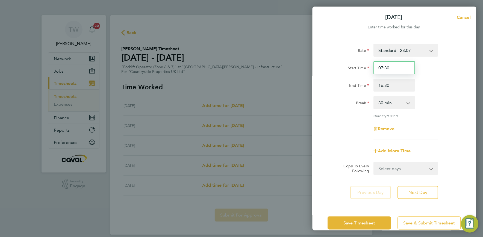
type input "07:30"
click at [450, 99] on div "Break 0 min 15 min 30 min 45 min 60 min 75 min 90 min" at bounding box center [395, 102] width 138 height 13
drag, startPoint x: 391, startPoint y: 86, endPoint x: 381, endPoint y: 86, distance: 9.8
click at [381, 86] on input "16:30" at bounding box center [395, 85] width 42 height 13
type input "17:00"
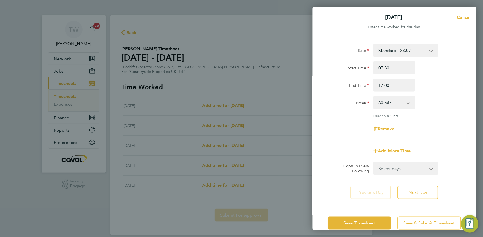
click at [438, 77] on div "Start Time 07:30 End Time 17:00" at bounding box center [395, 76] width 138 height 31
click at [417, 188] on button "Next Day" at bounding box center [418, 192] width 41 height 13
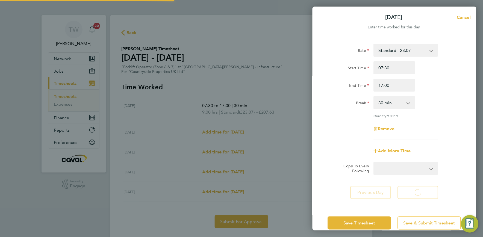
select select "30"
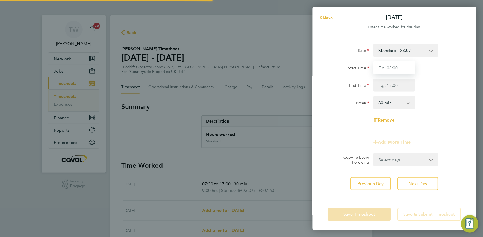
click at [399, 71] on input "Start Time" at bounding box center [395, 67] width 42 height 13
type input "07:30"
type input "17:00"
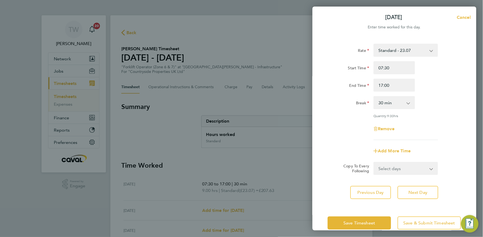
click at [434, 88] on div "End Time 17:00" at bounding box center [395, 85] width 138 height 13
click at [417, 190] on span "Next Day" at bounding box center [418, 192] width 19 height 5
select select "30"
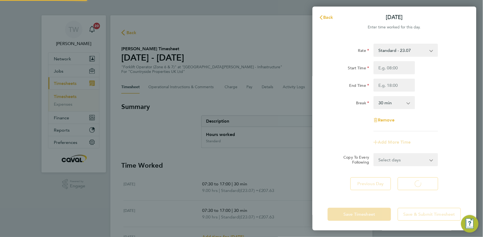
select select "30"
click at [396, 64] on input "Start Time" at bounding box center [395, 67] width 42 height 13
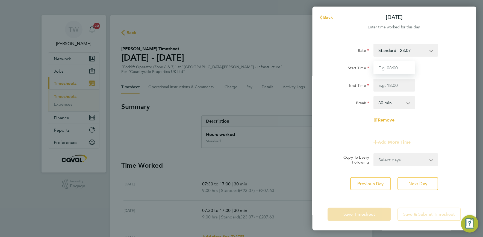
type input "07:30"
type input "17:00"
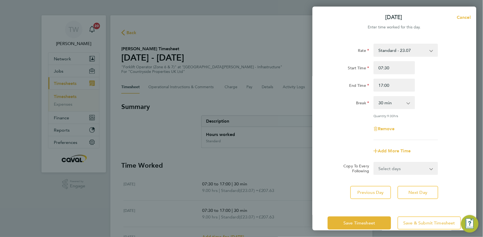
click at [445, 108] on div "Break 0 min 15 min 30 min 45 min 60 min 75 min 90 min" at bounding box center [395, 102] width 138 height 13
click at [422, 190] on span "Next Day" at bounding box center [418, 192] width 19 height 5
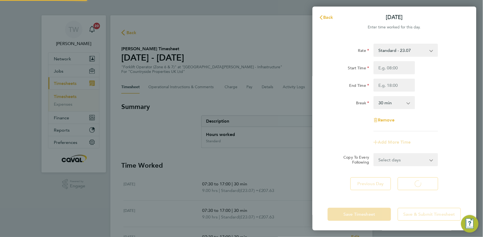
select select "30"
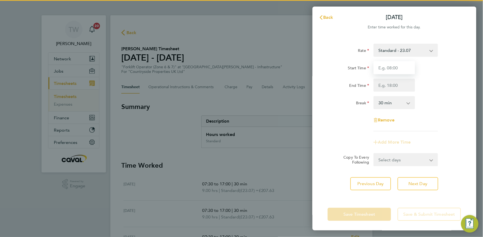
click at [397, 68] on input "Start Time" at bounding box center [395, 67] width 42 height 13
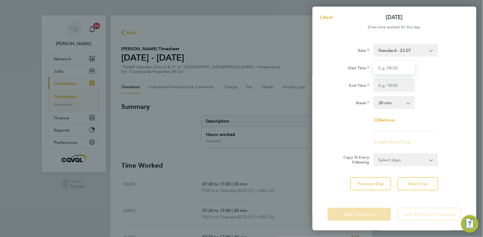
type input "07:30"
type input "17:00"
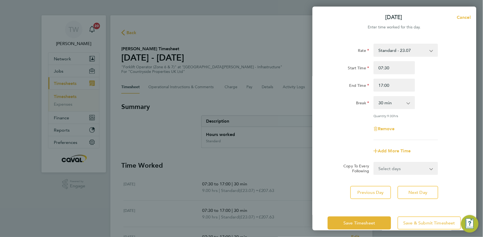
click at [433, 88] on div "End Time 17:00" at bounding box center [395, 85] width 138 height 13
click at [409, 192] on span "Next Day" at bounding box center [418, 192] width 19 height 5
select select "30"
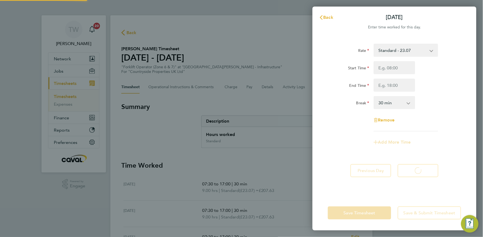
select select "30"
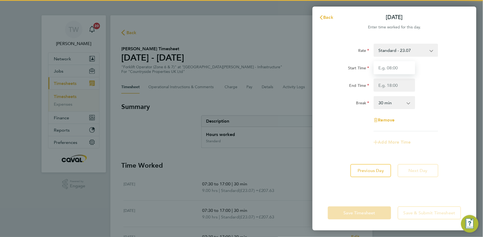
click at [399, 67] on input "Start Time" at bounding box center [395, 67] width 42 height 13
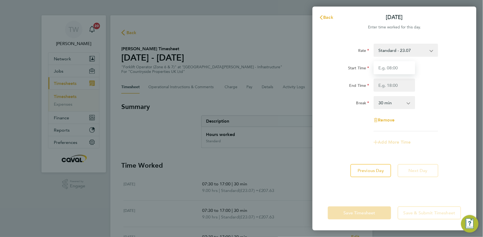
type input "07:30"
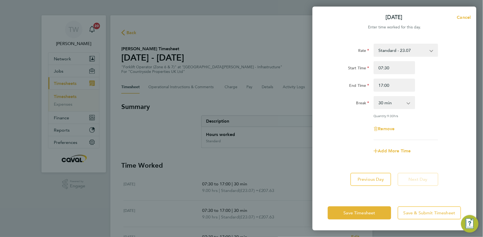
click at [446, 81] on div "End Time 17:00" at bounding box center [395, 85] width 138 height 13
click at [383, 85] on input "17:00" at bounding box center [395, 85] width 42 height 13
type input "15:00"
click at [438, 98] on div "Break 0 min 15 min 30 min 45 min 60 min 75 min 90 min" at bounding box center [395, 102] width 138 height 13
click at [363, 213] on span "Save Timesheet" at bounding box center [360, 212] width 32 height 5
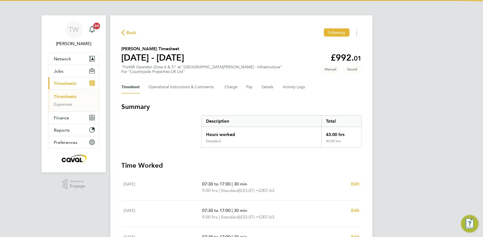
scroll to position [12, 0]
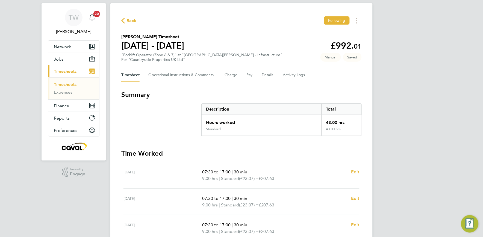
click at [430, 96] on div "TW Tim Wells Notifications 20 Applications: Network Team Members Businesses Sit…" at bounding box center [241, 165] width 483 height 355
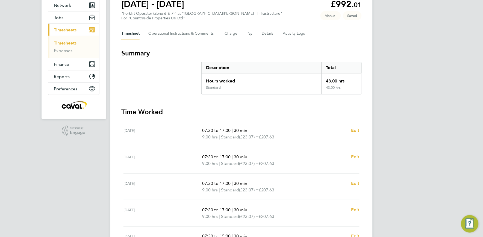
scroll to position [61, 0]
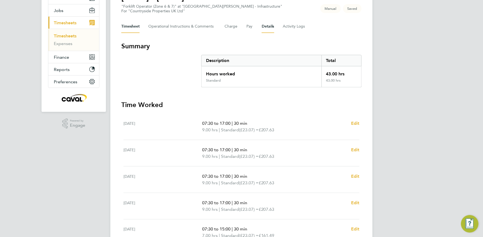
click at [266, 26] on button "Details" at bounding box center [268, 26] width 13 height 13
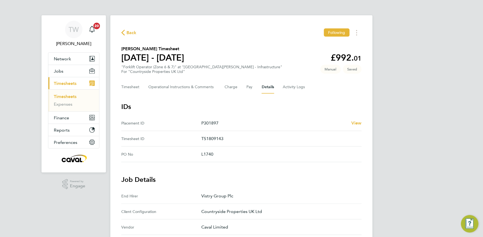
click at [129, 32] on span "Back" at bounding box center [131, 32] width 10 height 7
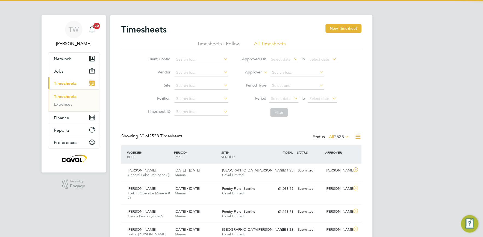
scroll to position [14, 48]
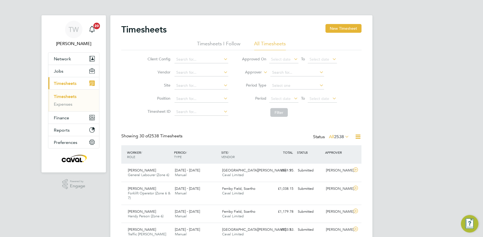
click at [61, 99] on link "Timesheets" at bounding box center [65, 96] width 23 height 5
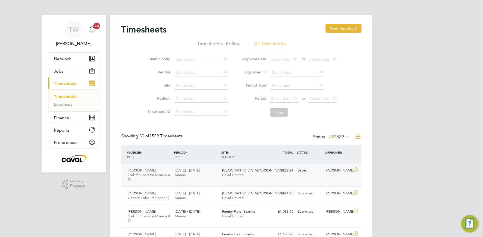
click at [256, 176] on div "Northfield Meadows - S… Caval Limited" at bounding box center [243, 173] width 47 height 14
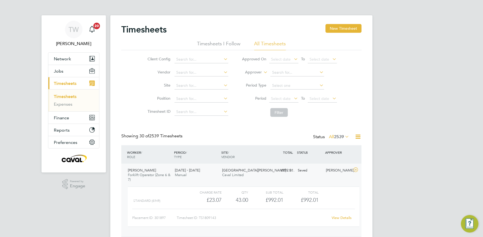
click at [336, 216] on link "View Details" at bounding box center [342, 218] width 20 height 5
click at [64, 97] on link "Timesheets" at bounding box center [65, 96] width 23 height 5
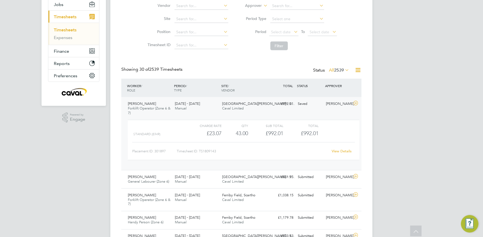
scroll to position [97, 0]
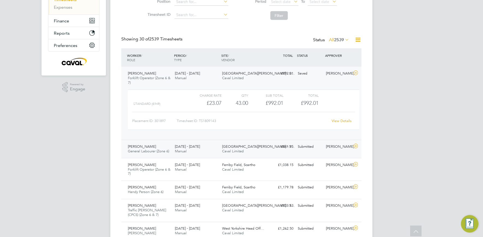
click at [173, 153] on div "18 - 24 Aug 2025 Manual" at bounding box center [196, 149] width 47 height 14
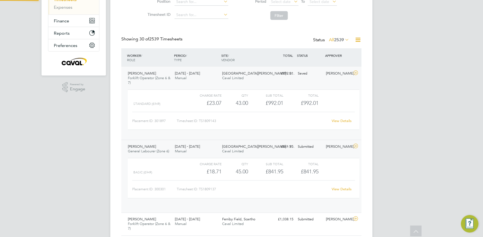
scroll to position [9, 53]
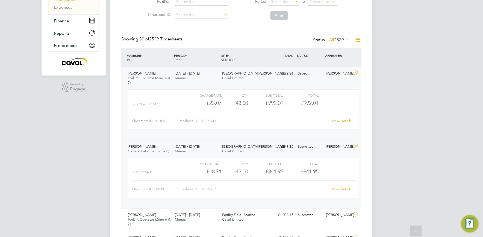
click at [340, 187] on link "View Details" at bounding box center [342, 189] width 20 height 5
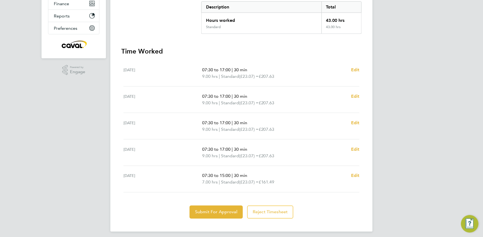
scroll to position [117, 0]
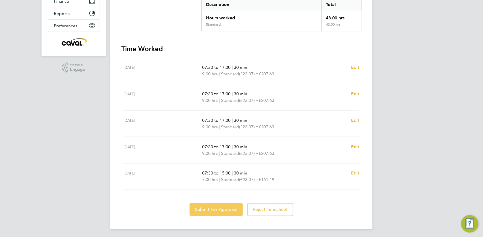
click at [211, 205] on button "Submit For Approval" at bounding box center [216, 209] width 53 height 13
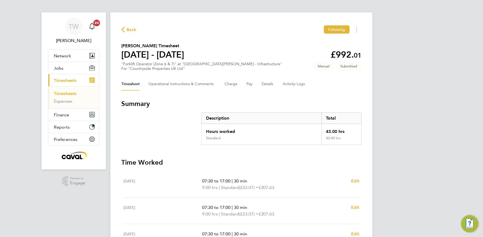
scroll to position [0, 0]
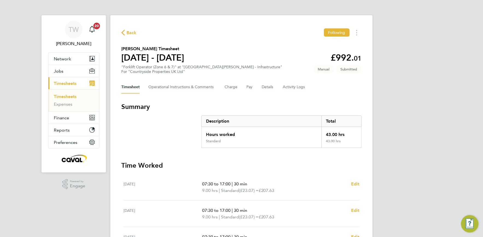
click at [64, 93] on ul "Timesheets Expenses" at bounding box center [73, 100] width 51 height 22
click at [66, 98] on link "Timesheets" at bounding box center [65, 96] width 23 height 5
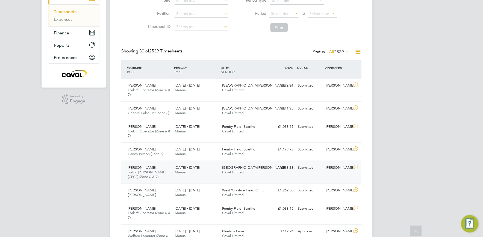
click at [274, 176] on div "Luke Willis Traffic Marshall (CPCS) (Zone 6 & 7) 18 - 24 Aug 2025 18 - 24 Aug 2…" at bounding box center [241, 172] width 240 height 23
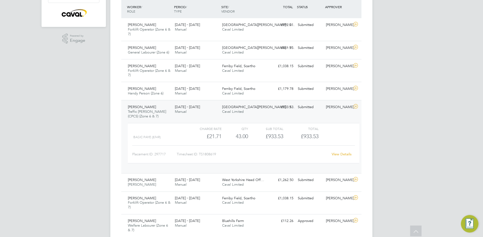
click at [337, 154] on link "View Details" at bounding box center [342, 154] width 20 height 5
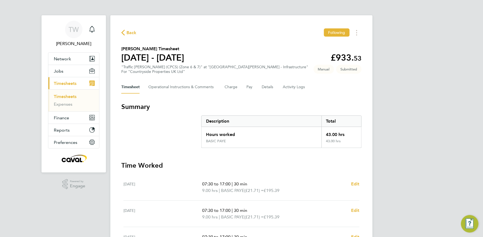
click at [127, 32] on span "Back" at bounding box center [131, 32] width 10 height 7
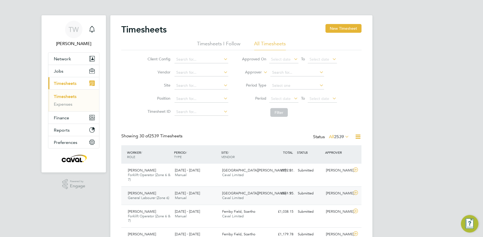
click at [268, 196] on div "£841.95 Submitted" at bounding box center [281, 193] width 28 height 9
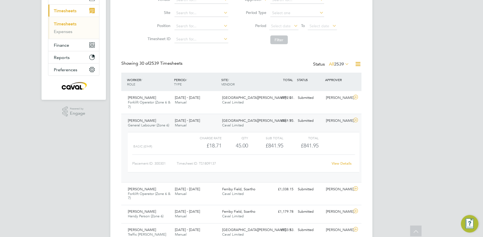
click at [337, 164] on link "View Details" at bounding box center [342, 163] width 20 height 5
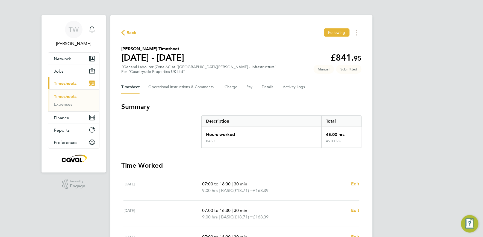
click at [63, 96] on link "Timesheets" at bounding box center [65, 96] width 23 height 5
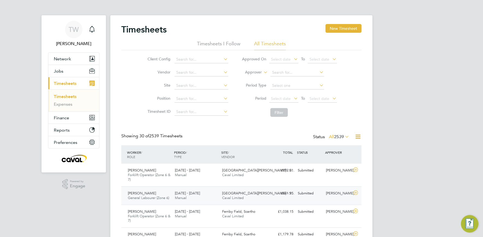
click at [334, 191] on div "[PERSON_NAME]" at bounding box center [338, 193] width 28 height 9
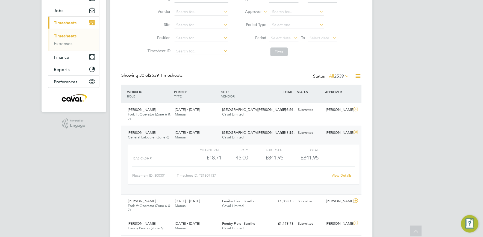
click at [339, 176] on link "View Details" at bounding box center [342, 175] width 20 height 5
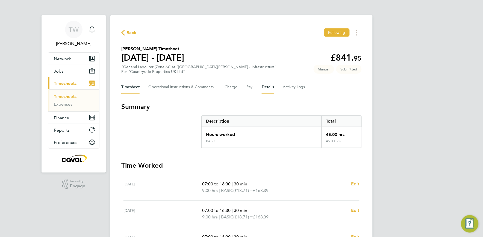
click at [268, 88] on button "Details" at bounding box center [268, 87] width 13 height 13
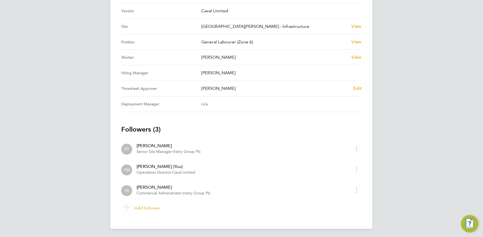
scroll to position [204, 0]
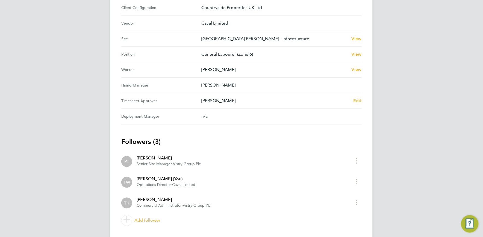
click at [354, 100] on span "Edit" at bounding box center [357, 100] width 8 height 5
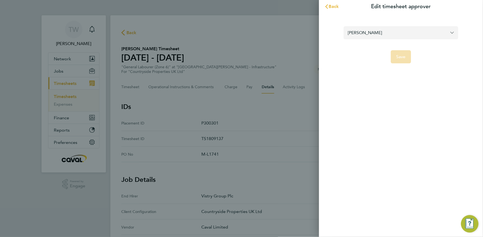
click at [405, 29] on input "[PERSON_NAME]" at bounding box center [401, 32] width 115 height 13
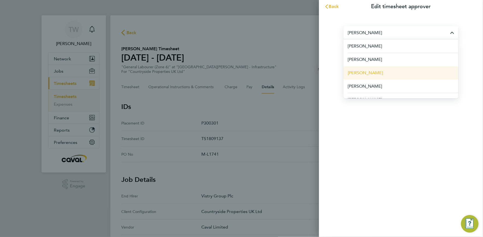
click at [371, 70] on span "[PERSON_NAME]" at bounding box center [365, 73] width 35 height 7
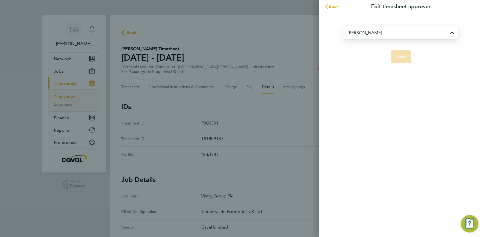
type input "[PERSON_NAME]"
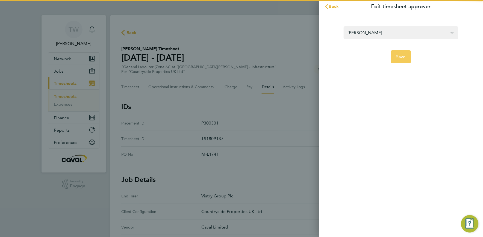
click at [398, 54] on span "Save" at bounding box center [401, 56] width 10 height 5
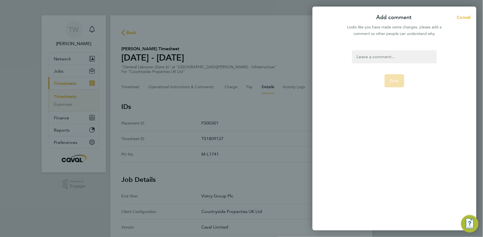
click at [386, 58] on div at bounding box center [394, 56] width 84 height 13
click at [391, 84] on button "Post" at bounding box center [395, 80] width 20 height 13
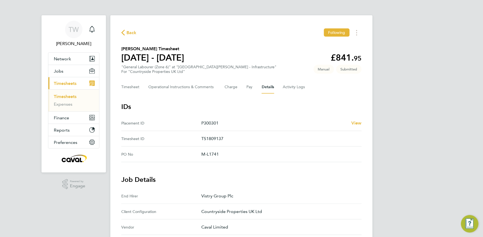
click at [69, 96] on link "Timesheets" at bounding box center [65, 96] width 23 height 5
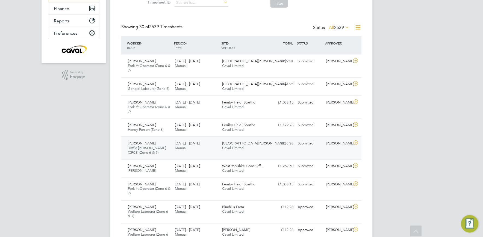
click at [305, 145] on div "Submitted" at bounding box center [310, 143] width 28 height 9
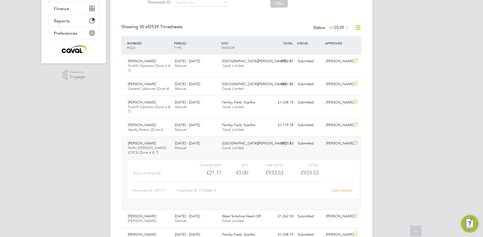
click at [337, 190] on link "View Details" at bounding box center [342, 190] width 20 height 5
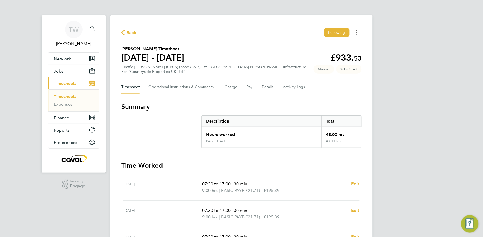
click at [357, 36] on button "Timesheets Menu" at bounding box center [357, 32] width 10 height 8
click at [270, 86] on button "Details" at bounding box center [268, 87] width 13 height 13
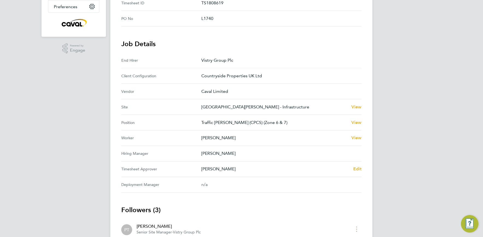
scroll to position [131, 0]
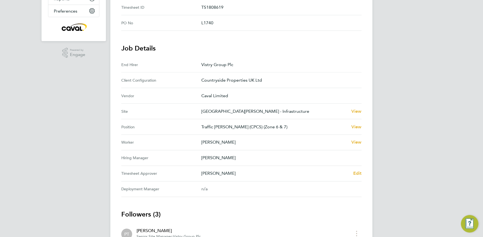
click at [361, 178] on Approver "Timesheet Approver Tyler Kelly Edit" at bounding box center [241, 174] width 240 height 16
click at [358, 173] on span "Edit" at bounding box center [357, 173] width 8 height 5
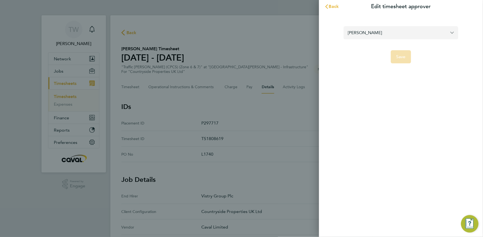
click at [385, 33] on input "Tyler Kelly" at bounding box center [401, 32] width 115 height 13
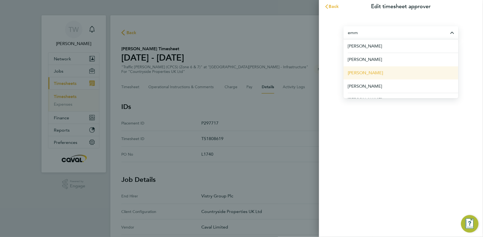
click at [373, 67] on li "[PERSON_NAME]" at bounding box center [401, 72] width 115 height 13
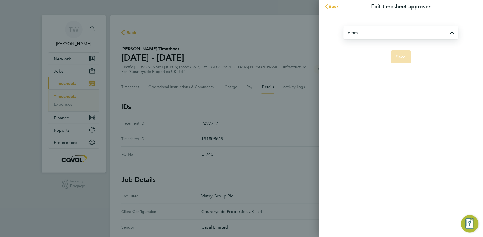
type input "[PERSON_NAME]"
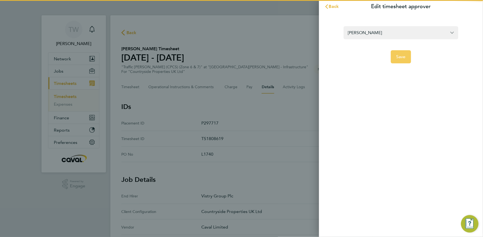
click at [397, 57] on span "Save" at bounding box center [401, 56] width 10 height 5
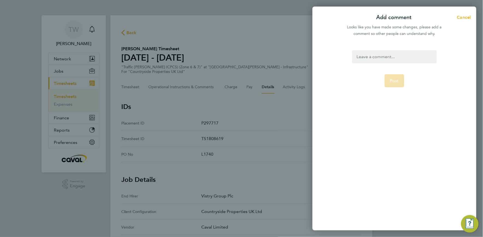
click at [383, 58] on div at bounding box center [394, 56] width 84 height 13
click at [392, 83] on span "Post" at bounding box center [394, 80] width 9 height 5
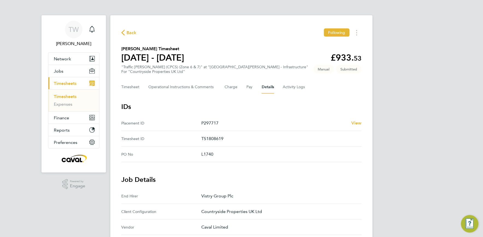
click at [61, 95] on link "Timesheets" at bounding box center [65, 96] width 23 height 5
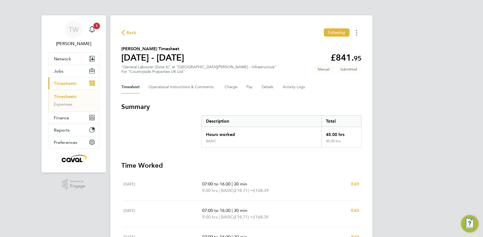
click at [355, 31] on button "Timesheets Menu" at bounding box center [357, 32] width 10 height 8
click at [406, 63] on div "TW Tim Wells Notifications 1 Applications: Network Team Members Businesses Site…" at bounding box center [241, 197] width 483 height 395
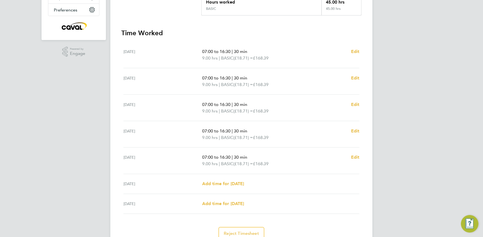
scroll to position [133, 0]
click at [355, 157] on span "Edit" at bounding box center [355, 156] width 8 height 5
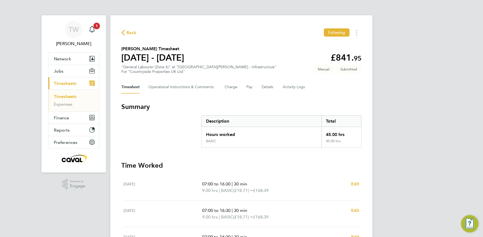
select select "30"
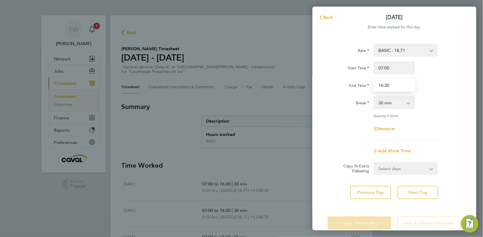
click at [383, 86] on input "16:30" at bounding box center [395, 85] width 42 height 13
click at [454, 94] on div "Rate BASIC - 18.71 Start Time 07:00 End Time 15:30 Break 0 min 15 min 30 min 45…" at bounding box center [394, 92] width 133 height 96
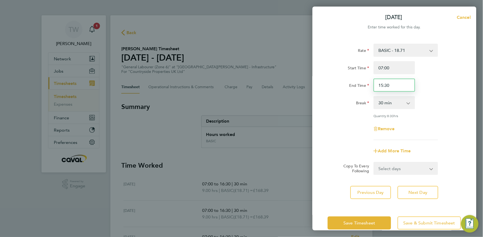
click at [383, 85] on input "15:30" at bounding box center [395, 85] width 42 height 13
click at [396, 84] on input "15:30" at bounding box center [395, 85] width 42 height 13
type input "15:00"
click at [436, 77] on div "Start Time 07:00 End Time 15:00" at bounding box center [395, 76] width 138 height 31
click at [383, 67] on input "07:00" at bounding box center [395, 67] width 42 height 13
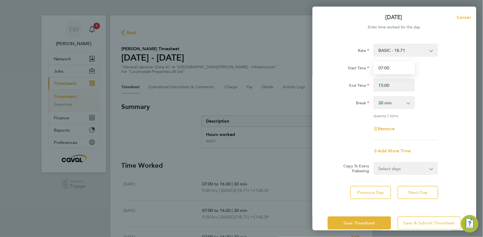
click at [388, 68] on input "07:00" at bounding box center [395, 67] width 42 height 13
type input "07:30"
click at [419, 108] on div "Break 0 min 15 min 30 min 45 min 60 min 75 min 90 min" at bounding box center [395, 102] width 138 height 13
click at [363, 222] on span "Save Timesheet" at bounding box center [360, 222] width 32 height 5
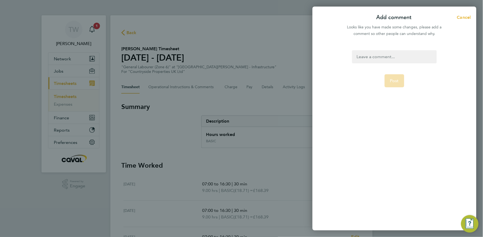
click at [406, 57] on div at bounding box center [394, 56] width 84 height 13
click at [397, 83] on span "Post" at bounding box center [394, 80] width 9 height 5
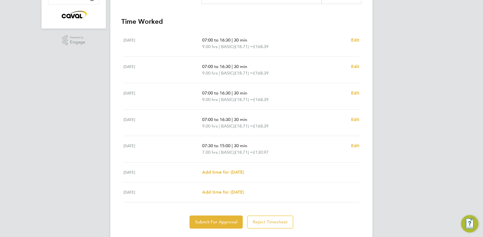
scroll to position [157, 0]
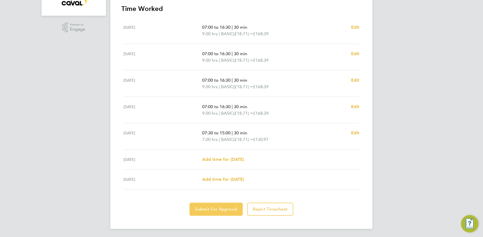
click at [228, 205] on button "Submit For Approval" at bounding box center [216, 209] width 53 height 13
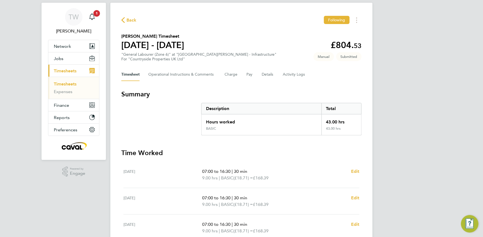
scroll to position [10, 0]
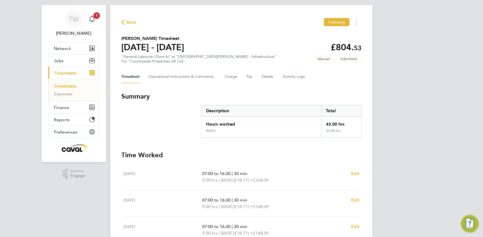
click at [71, 85] on link "Timesheets" at bounding box center [65, 86] width 23 height 5
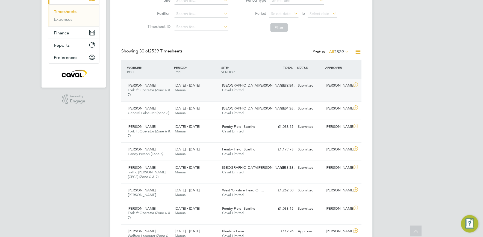
click at [195, 90] on div "18 - 24 Aug 2025 Manual" at bounding box center [196, 88] width 47 height 14
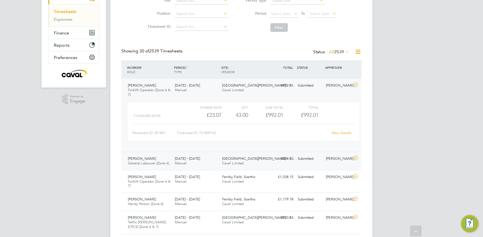
click at [206, 157] on div "18 - 24 Aug 2025 Manual" at bounding box center [196, 161] width 47 height 14
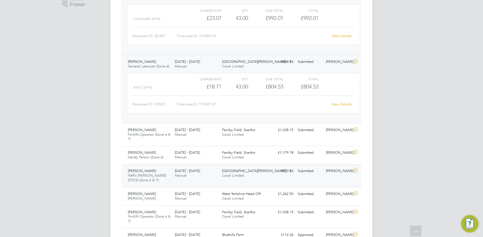
click at [216, 177] on div "18 - 24 Aug 2025 Manual" at bounding box center [196, 174] width 47 height 14
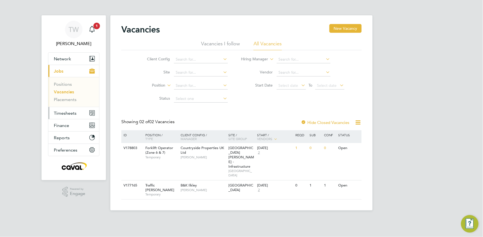
click at [66, 117] on button "Timesheets" at bounding box center [73, 113] width 51 height 12
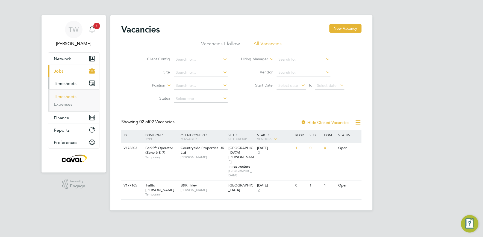
click at [69, 94] on link "Timesheets" at bounding box center [65, 96] width 23 height 5
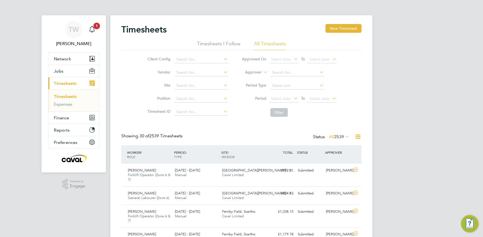
click at [70, 96] on link "Timesheets" at bounding box center [65, 96] width 23 height 5
